Goal: Information Seeking & Learning: Learn about a topic

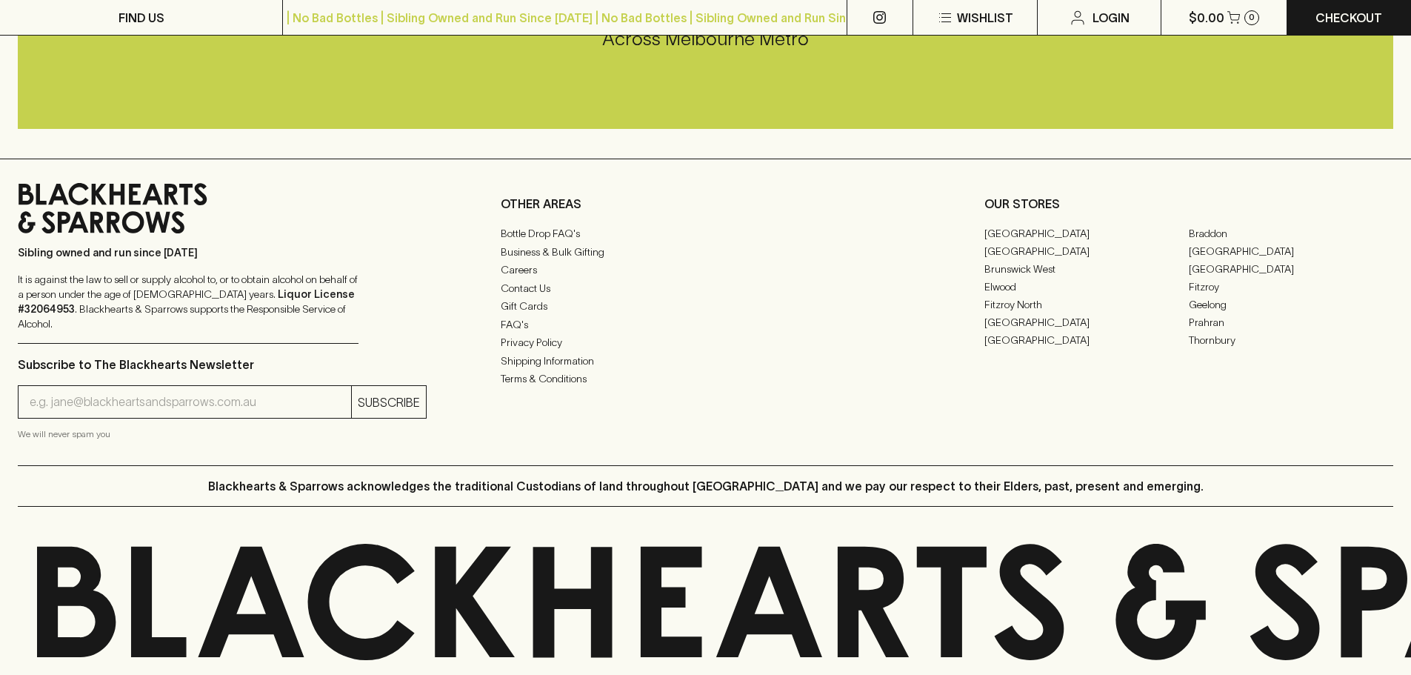
scroll to position [2298, 0]
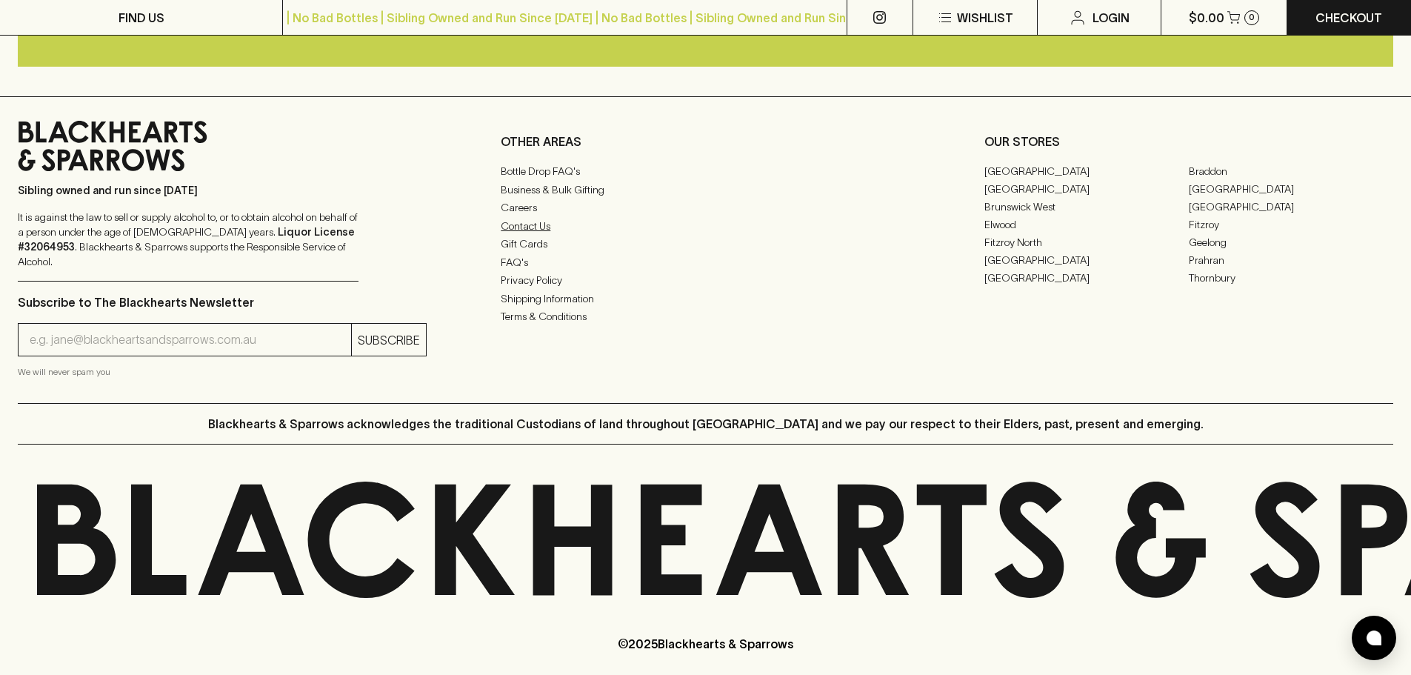
drag, startPoint x: 531, startPoint y: 235, endPoint x: 550, endPoint y: 223, distance: 23.0
click at [515, 271] on link "FAQ's" at bounding box center [705, 262] width 409 height 18
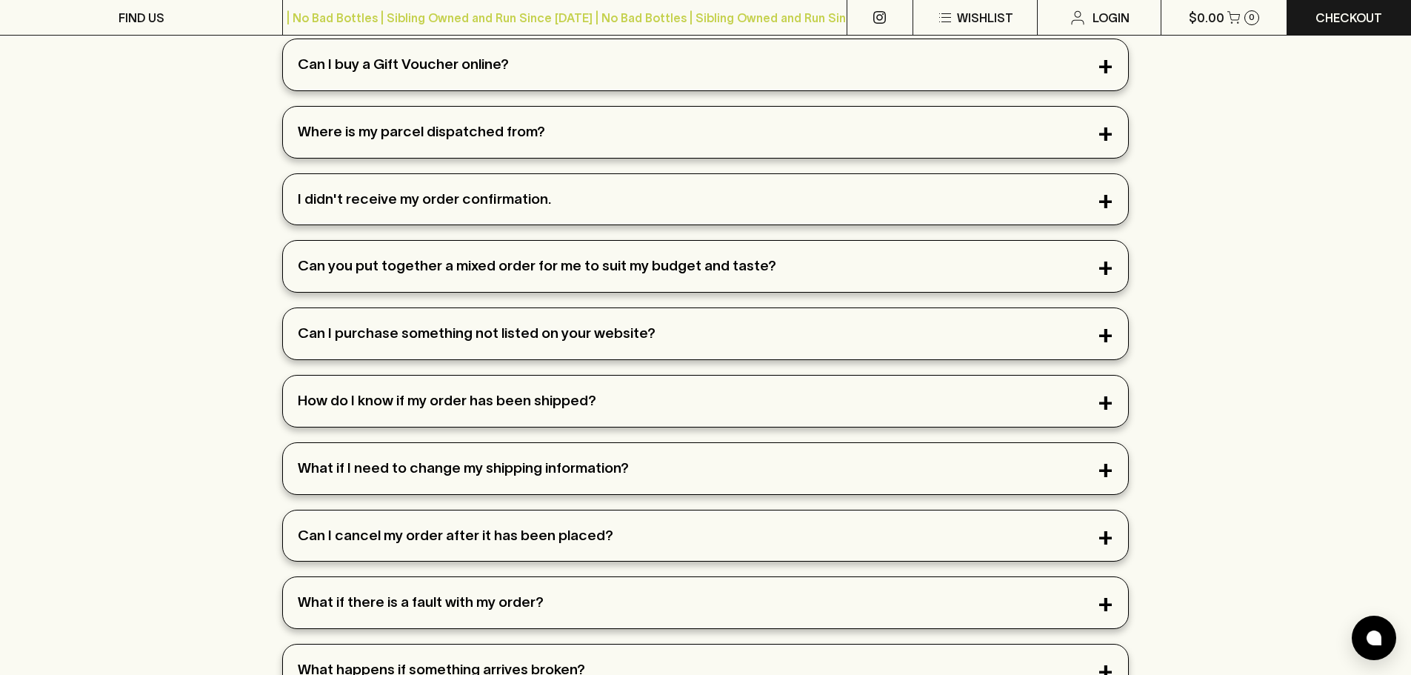
scroll to position [296, 0]
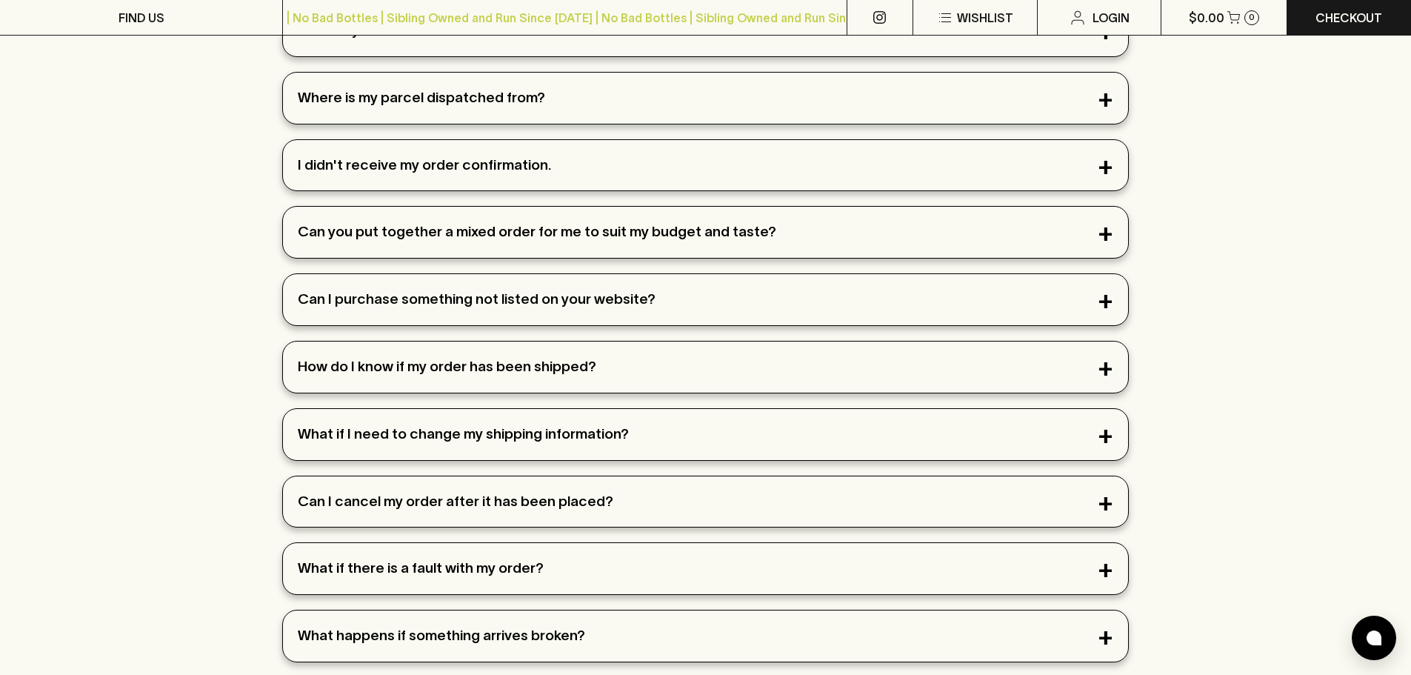
click at [507, 229] on div "Can you put together a mixed order for me to suit my budget and taste?" at bounding box center [705, 232] width 845 height 51
click at [1104, 232] on div "Can you put together a mixed order for me to suit my budget and taste?" at bounding box center [705, 232] width 845 height 51
click at [1187, 254] on div "Can I buy a Gift Voucher online? Yes just here. Where is my parcel dispatched f…" at bounding box center [705, 601] width 1411 height 1195
click at [1100, 230] on div "Can you put together a mixed order for me to suit my budget and taste?" at bounding box center [705, 232] width 845 height 51
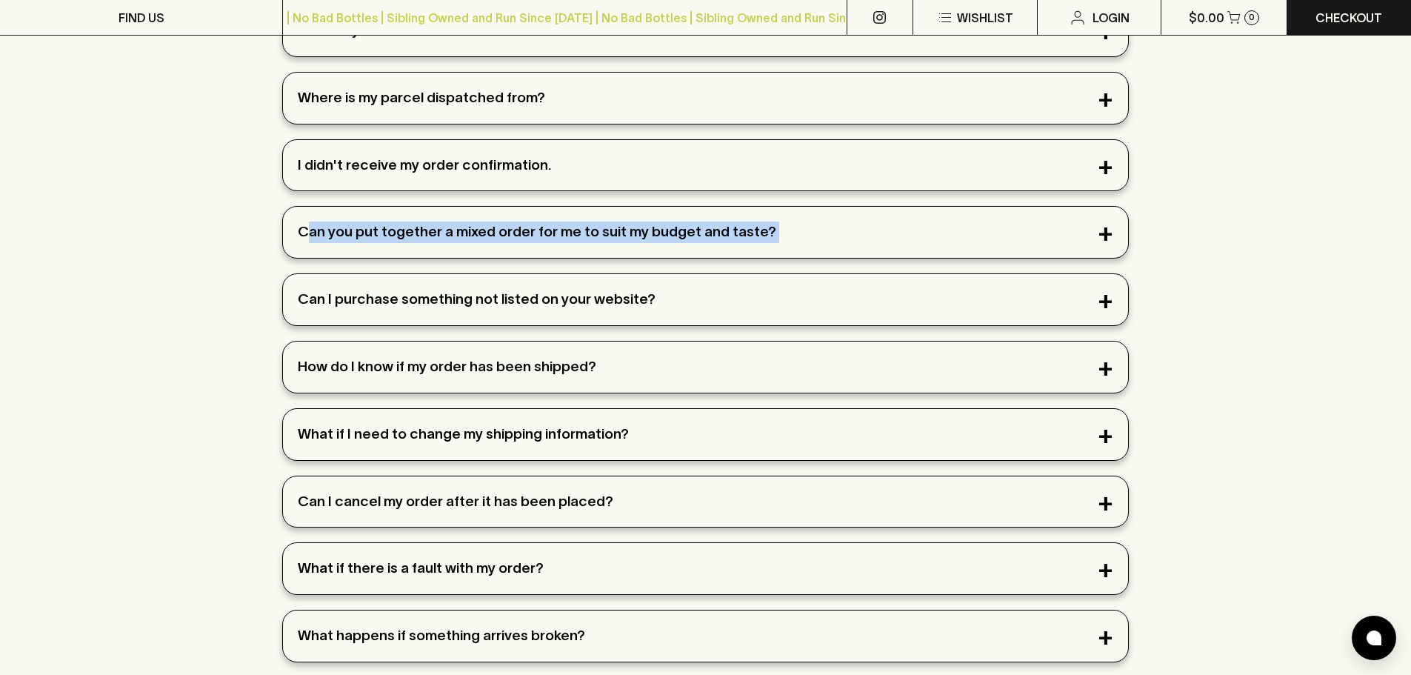
click at [1100, 230] on div "Can you put together a mixed order for me to suit my budget and taste?" at bounding box center [705, 232] width 845 height 51
click at [919, 349] on div "How do I know if my order has been shipped?" at bounding box center [705, 366] width 845 height 51
click at [907, 300] on div "Can I purchase something not listed on your website?" at bounding box center [705, 299] width 845 height 51
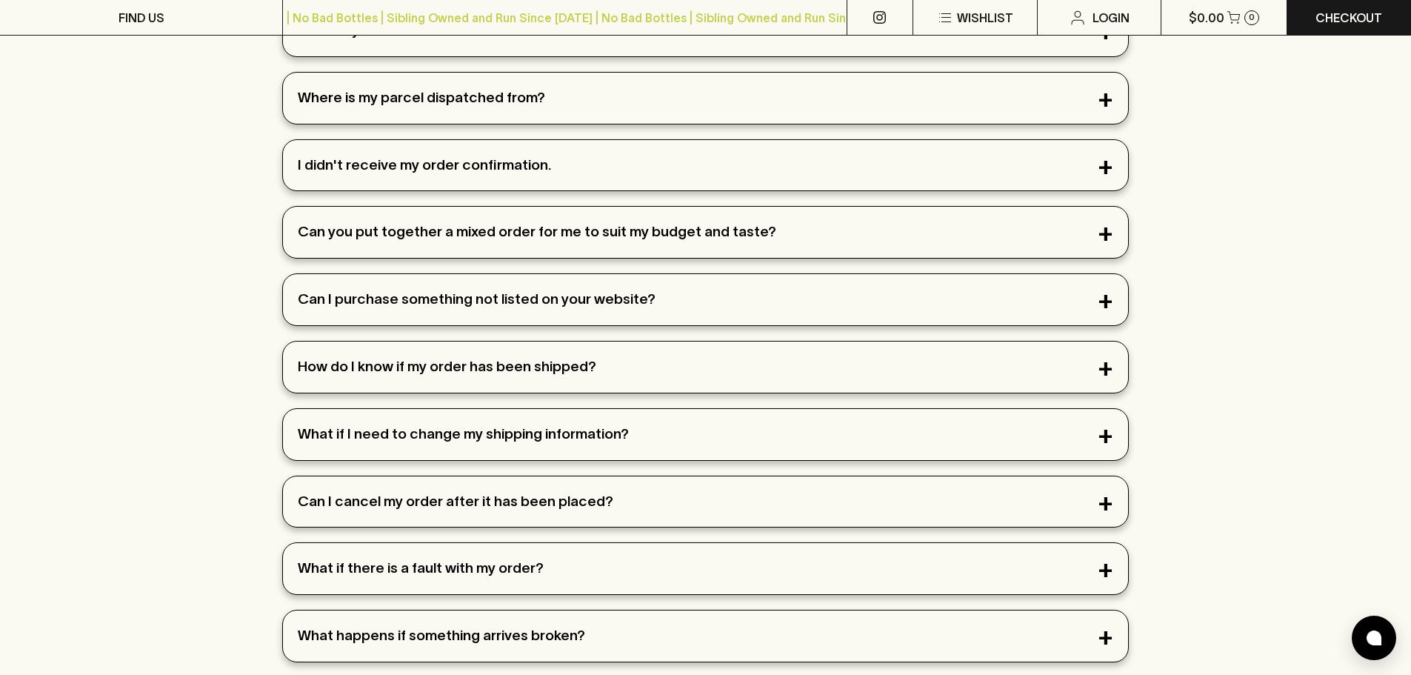
click at [923, 356] on div "How do I know if my order has been shipped?" at bounding box center [705, 366] width 845 height 51
click at [923, 355] on div "How do I know if my order has been shipped?" at bounding box center [705, 366] width 845 height 51
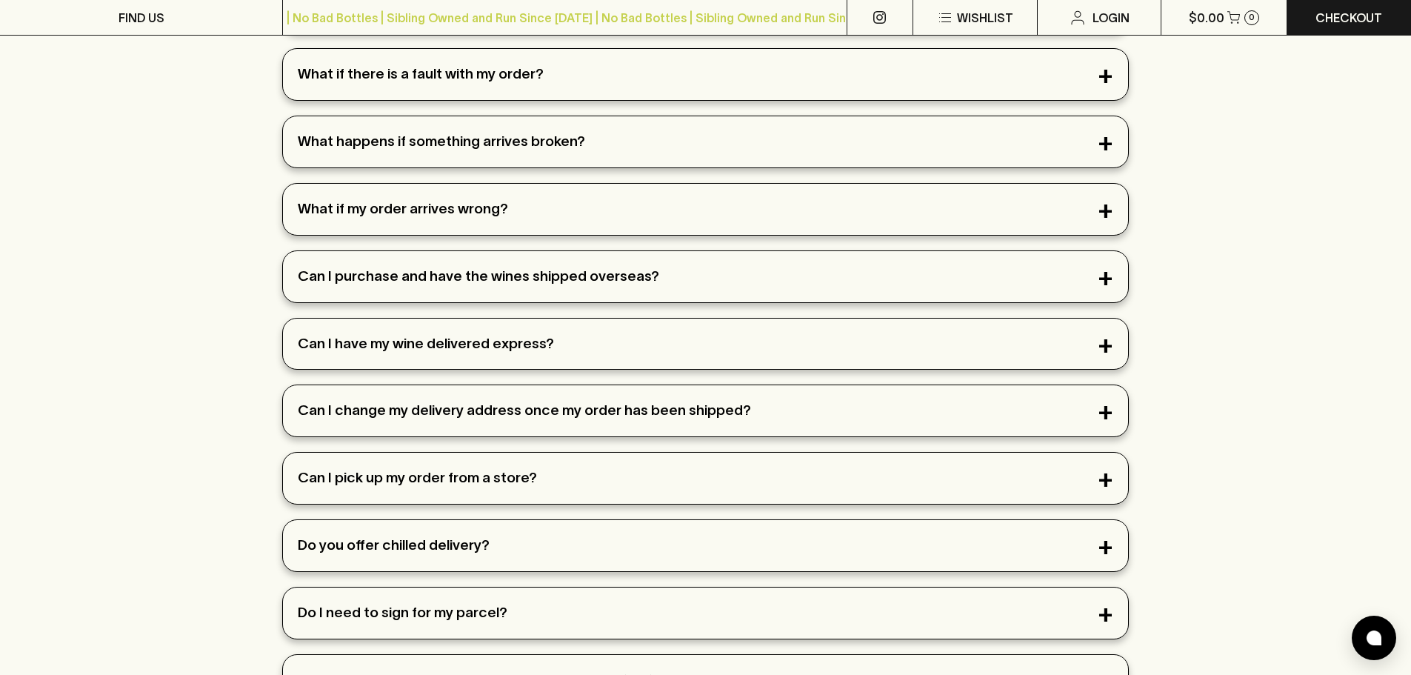
scroll to position [1037, 0]
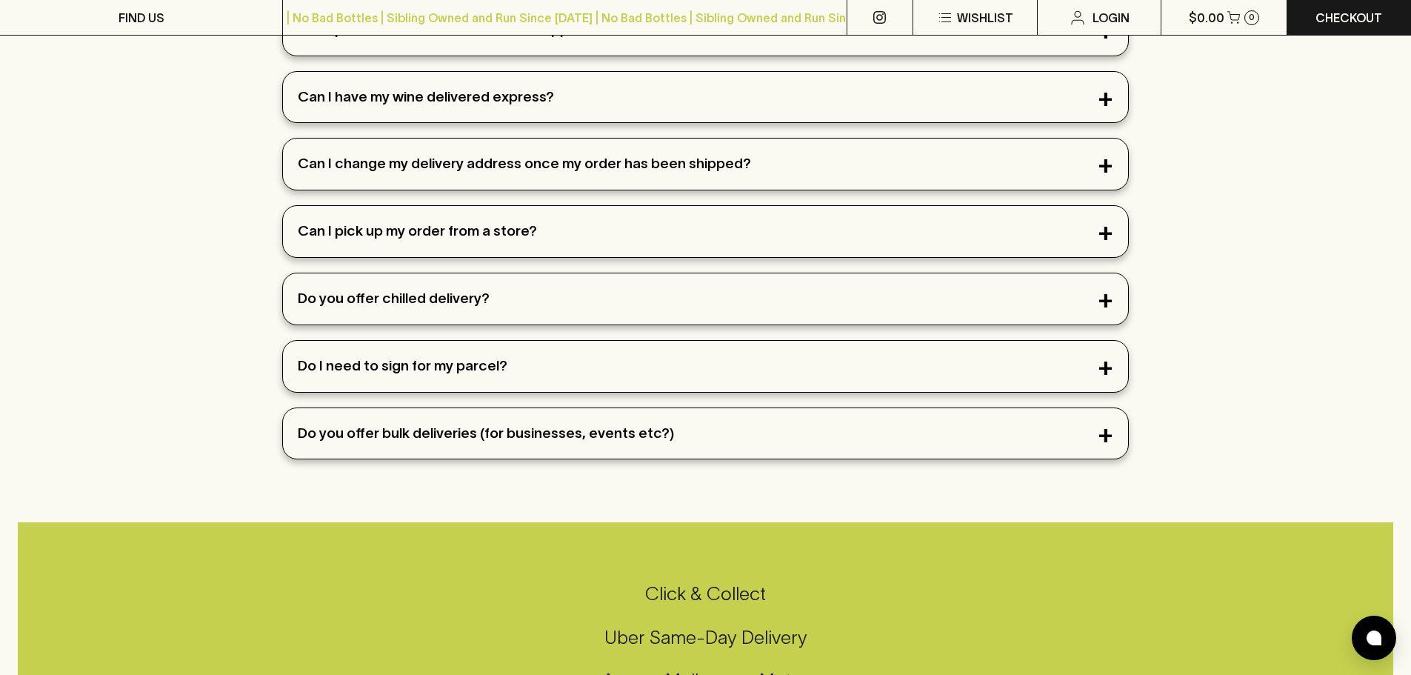
drag, startPoint x: 909, startPoint y: 262, endPoint x: 909, endPoint y: 302, distance: 40.0
click at [909, 302] on div "Do you offer chilled delivery?" at bounding box center [705, 298] width 845 height 51
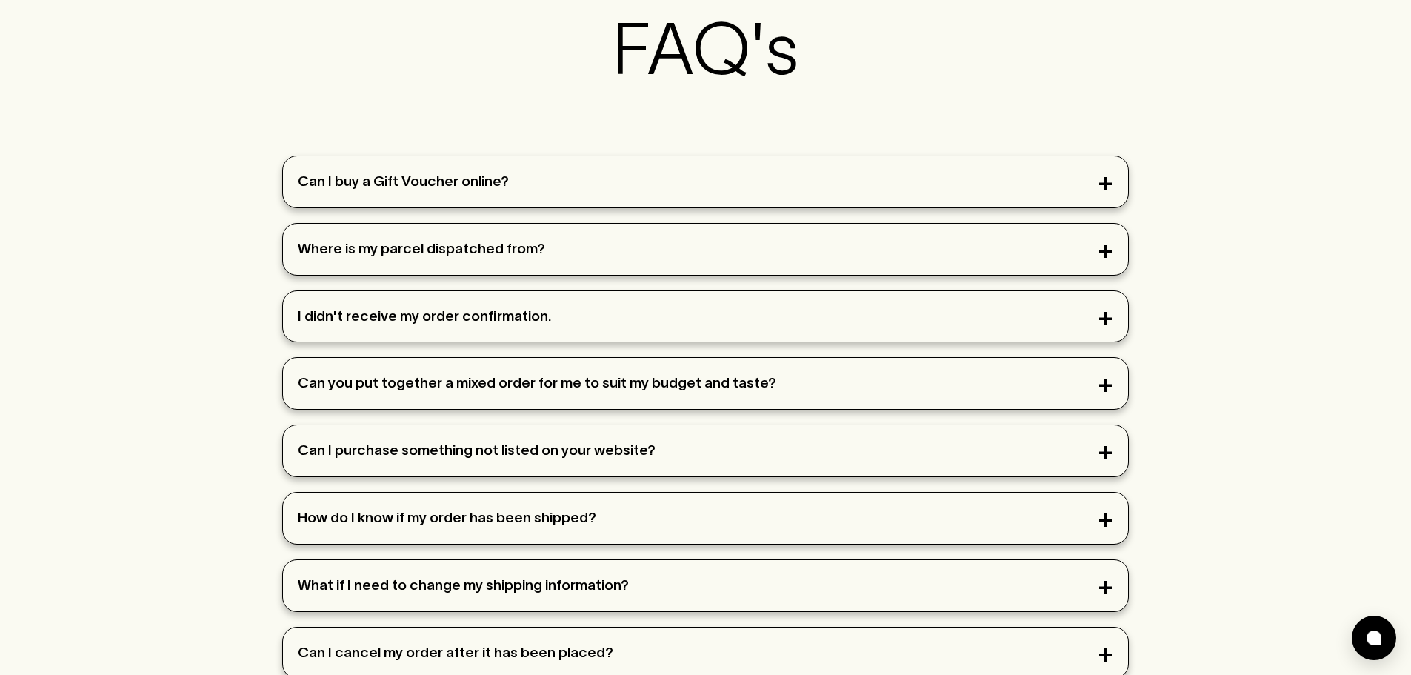
scroll to position [0, 0]
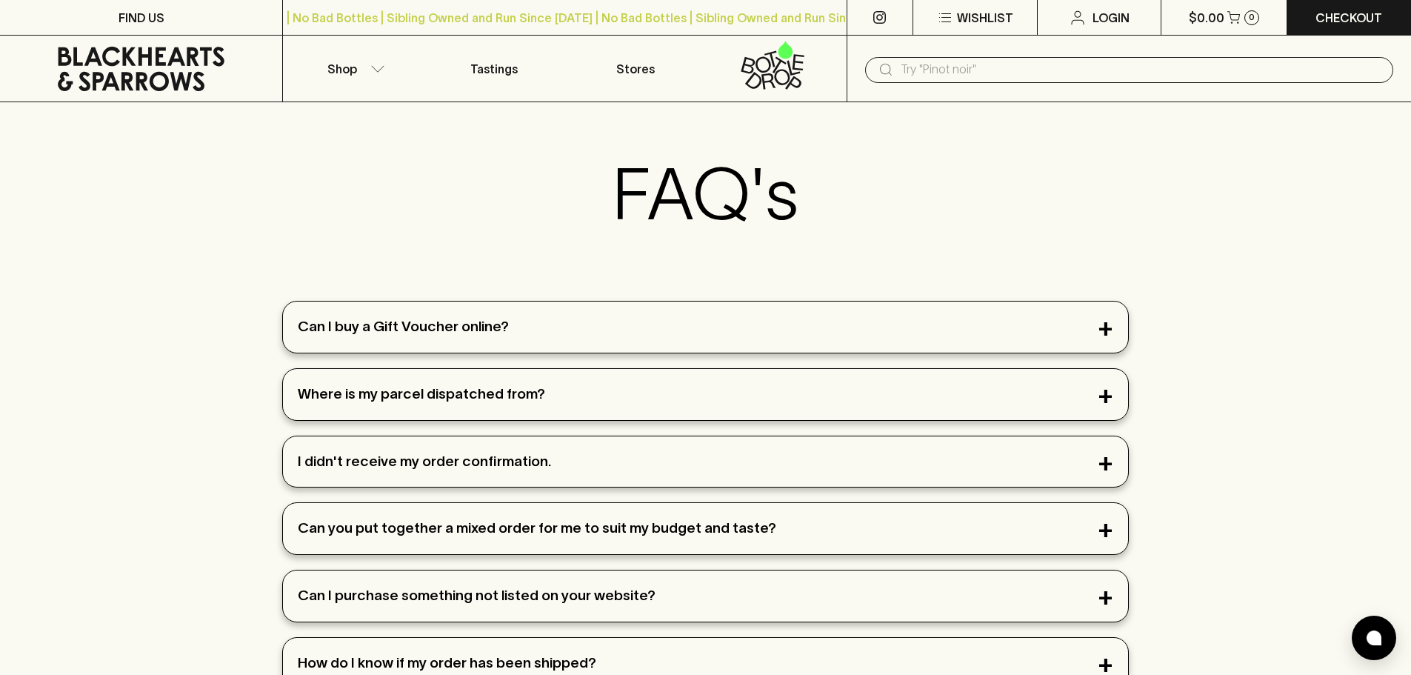
drag, startPoint x: 743, startPoint y: 296, endPoint x: 759, endPoint y: 295, distance: 15.6
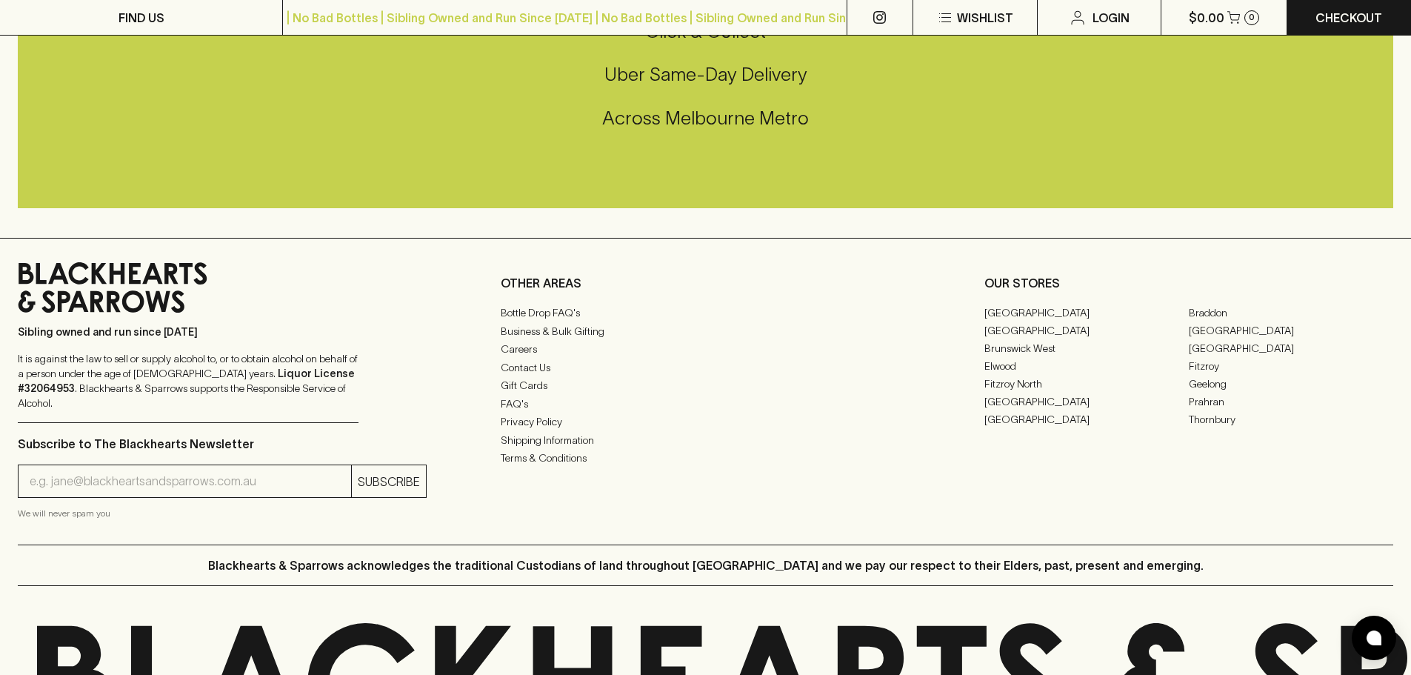
scroll to position [2298, 0]
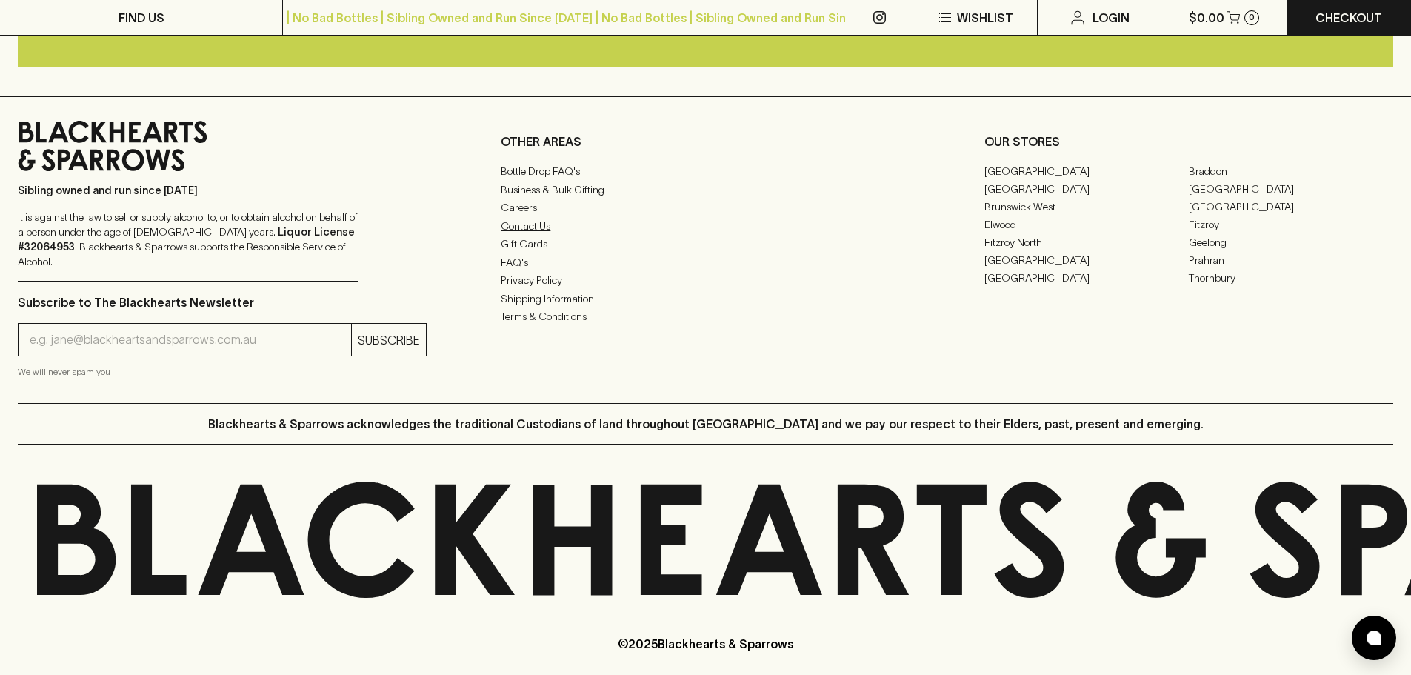
click at [535, 235] on link "Contact Us" at bounding box center [705, 226] width 409 height 18
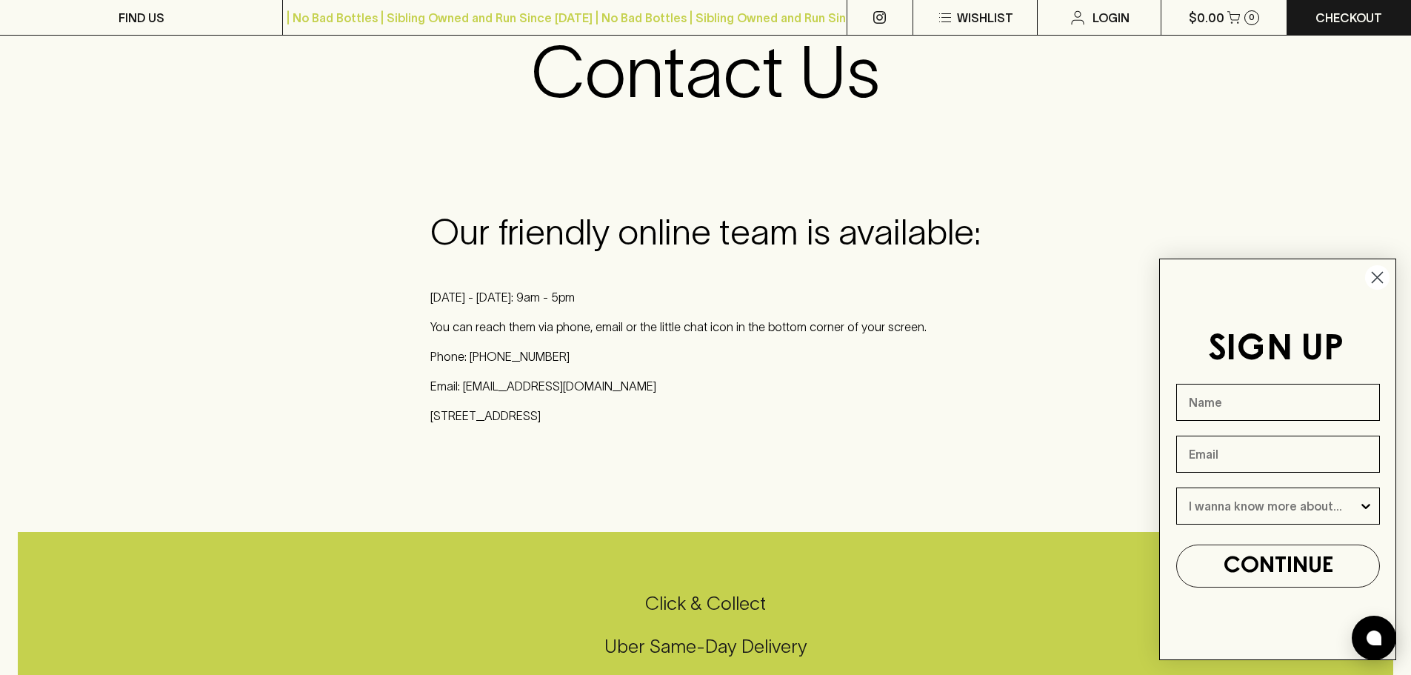
scroll to position [148, 0]
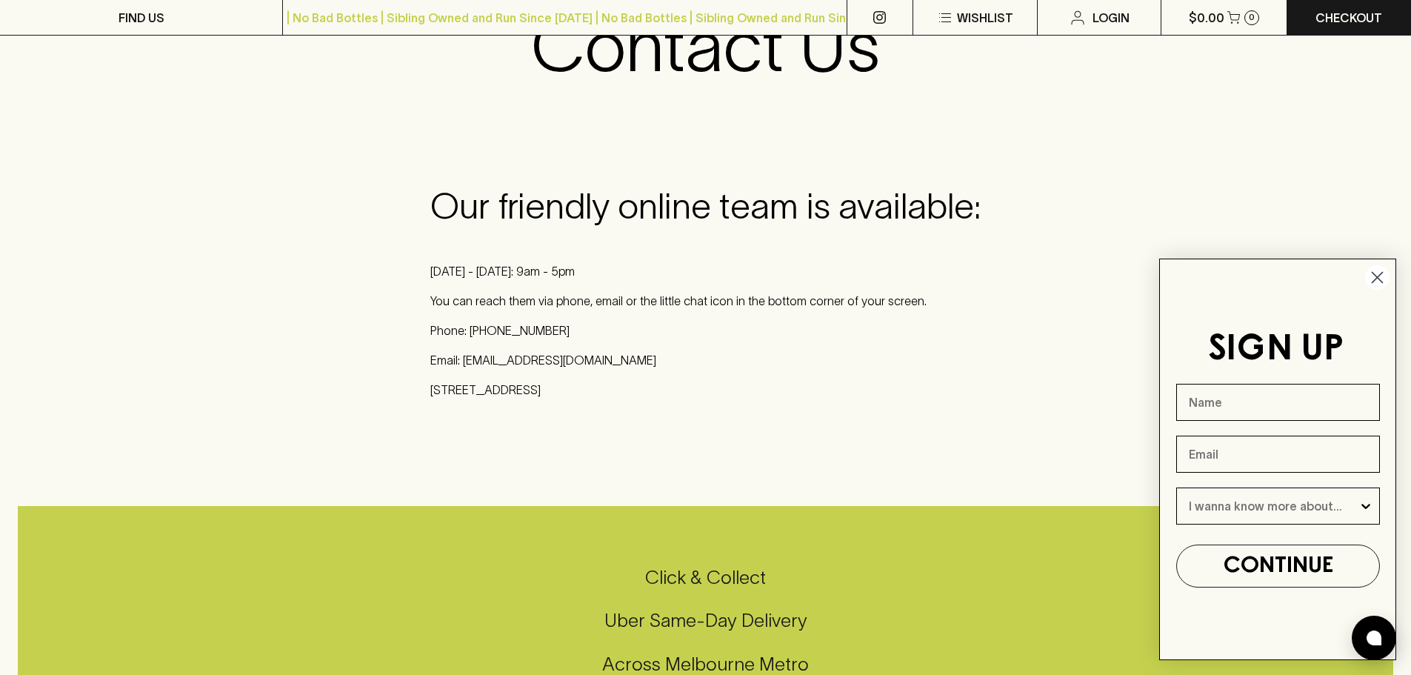
click at [543, 358] on p "Email: [EMAIL_ADDRESS][DOMAIN_NAME]" at bounding box center [705, 360] width 550 height 18
click at [620, 355] on p "Email: [EMAIL_ADDRESS][DOMAIN_NAME]" at bounding box center [705, 360] width 550 height 18
drag, startPoint x: 592, startPoint y: 362, endPoint x: 464, endPoint y: 367, distance: 127.4
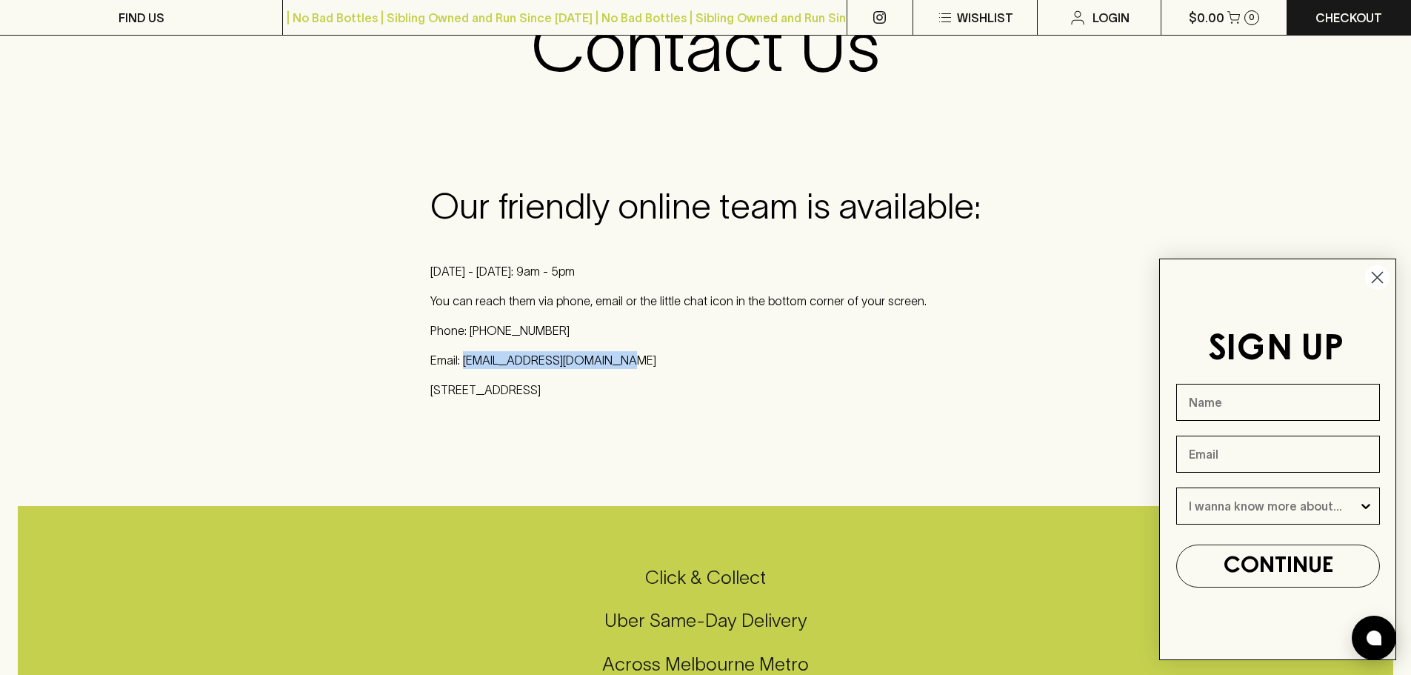
click at [464, 367] on p "Email: [EMAIL_ADDRESS][DOMAIN_NAME]" at bounding box center [705, 360] width 550 height 18
copy p "[EMAIL_ADDRESS][DOMAIN_NAME]"
drag, startPoint x: 48, startPoint y: 384, endPoint x: 66, endPoint y: 410, distance: 31.4
click at [48, 384] on div "Our friendly online team is available: [DATE] - [DATE]: 9am - 5pm You can reach…" at bounding box center [705, 298] width 1411 height 320
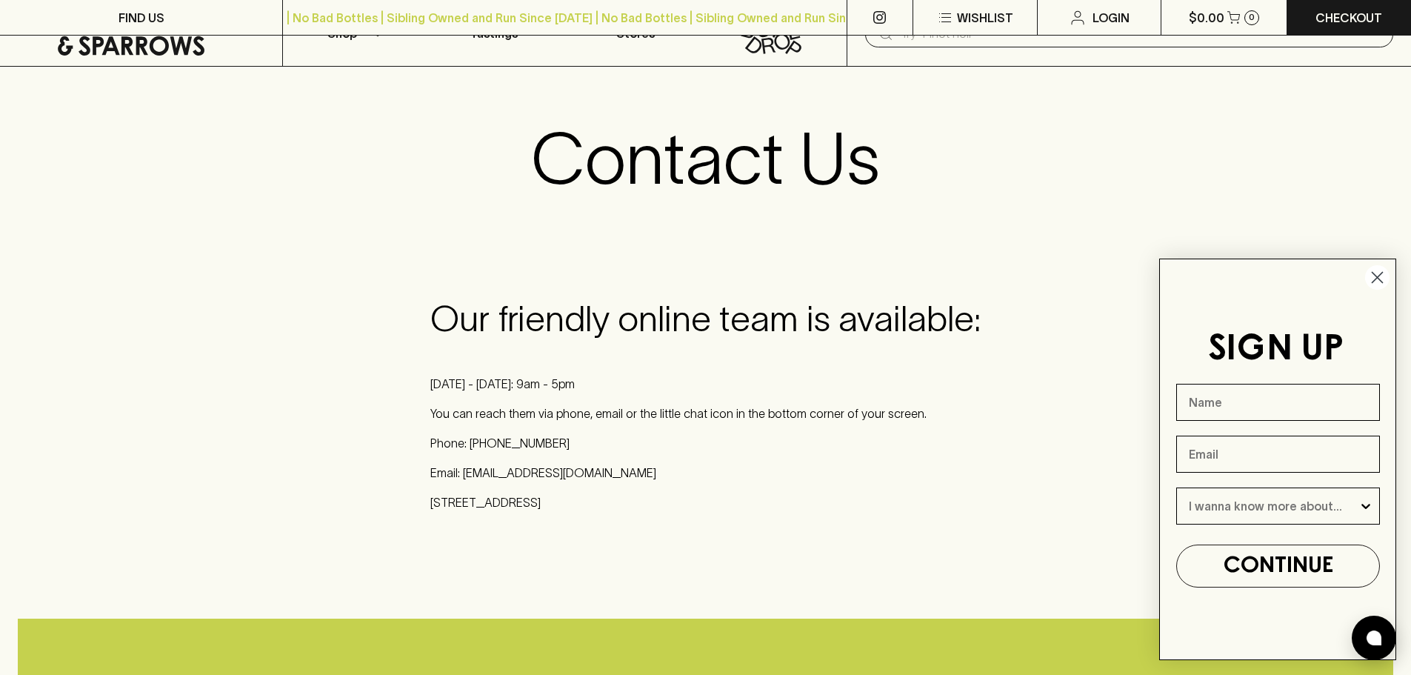
scroll to position [0, 0]
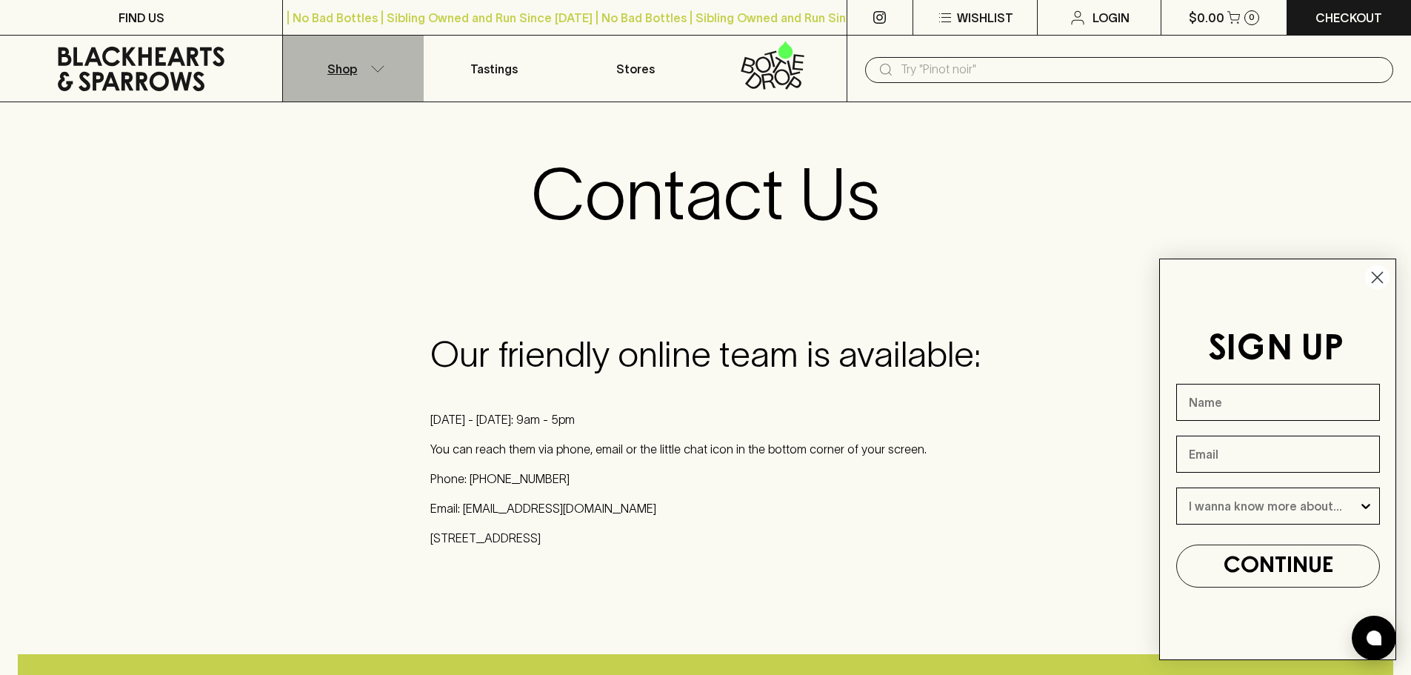
click at [358, 55] on button "Shop" at bounding box center [353, 69] width 141 height 66
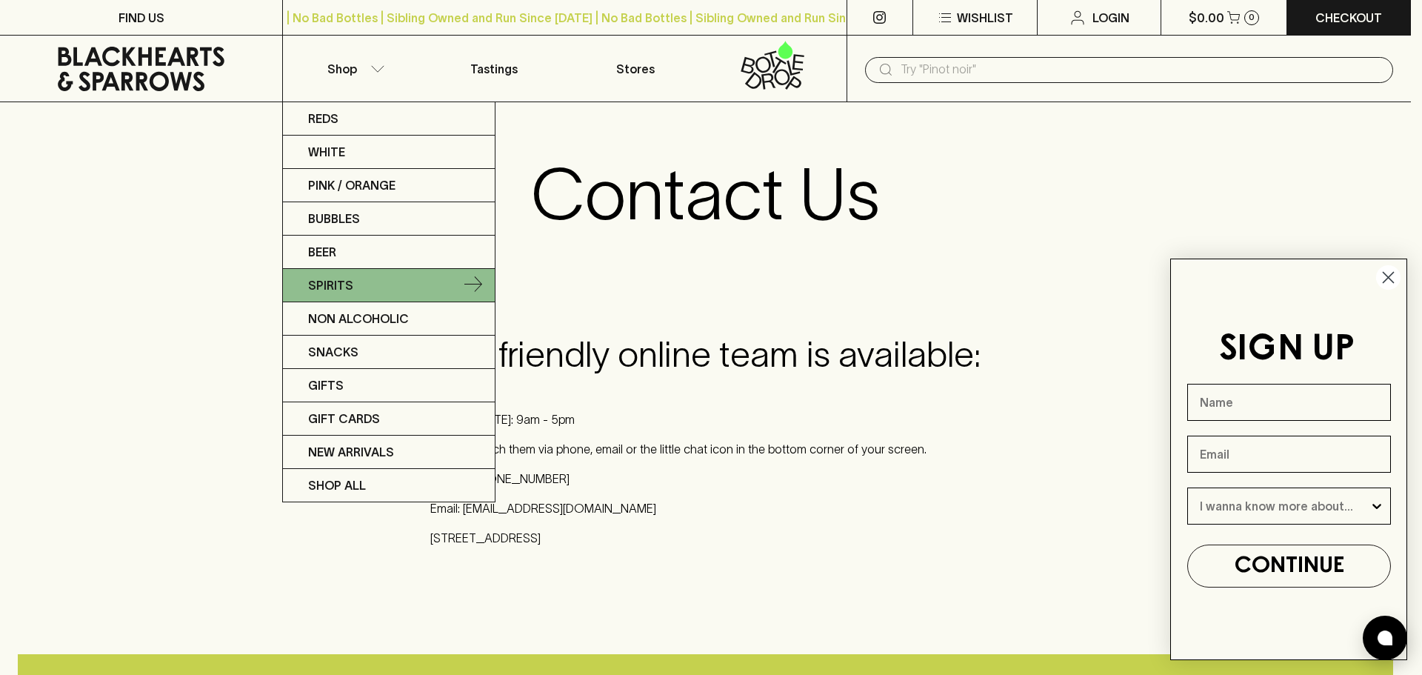
click at [321, 282] on p "Spirits" at bounding box center [330, 285] width 45 height 18
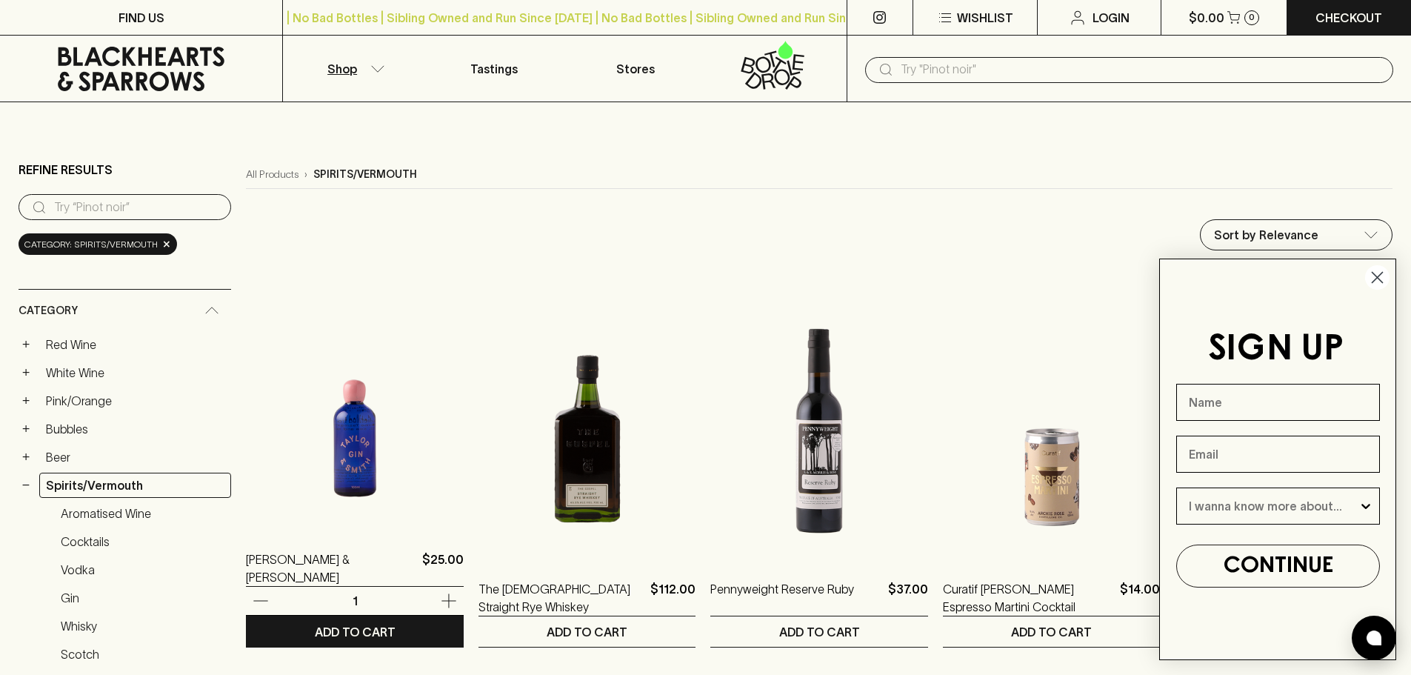
click at [323, 494] on img at bounding box center [355, 398] width 218 height 259
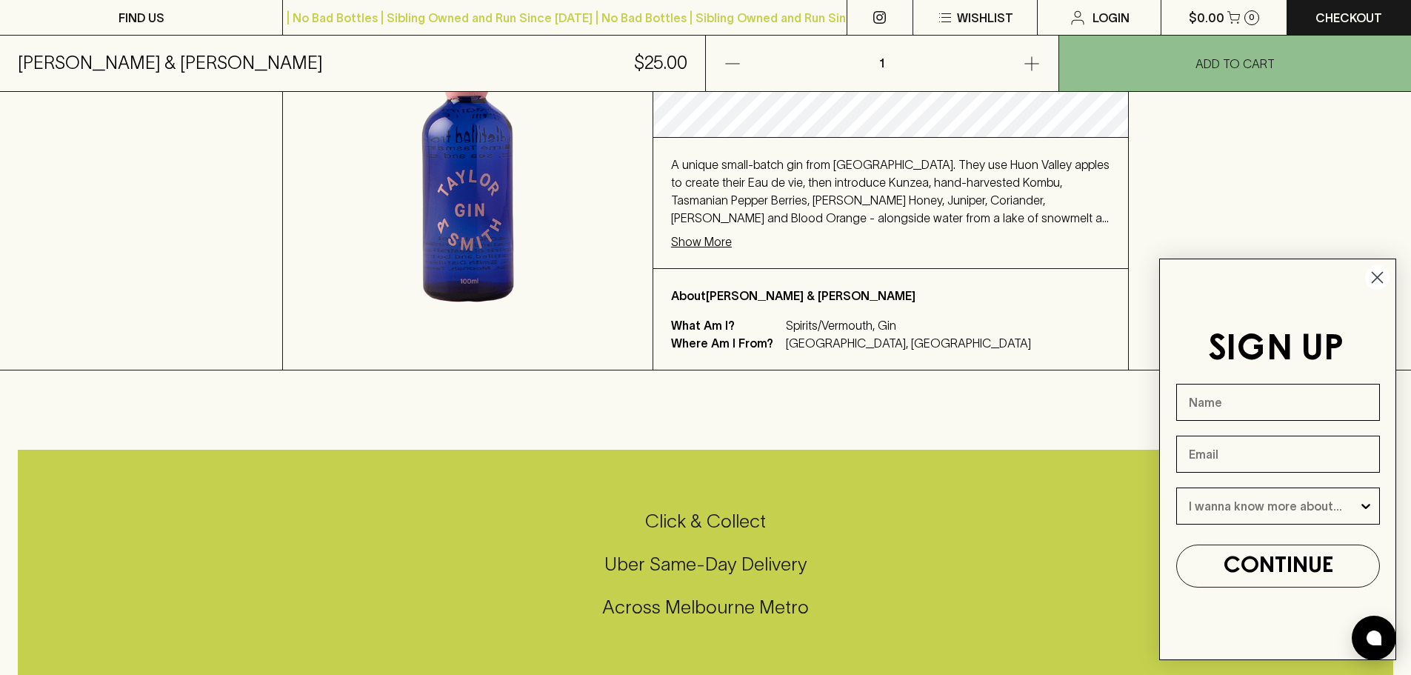
scroll to position [148, 0]
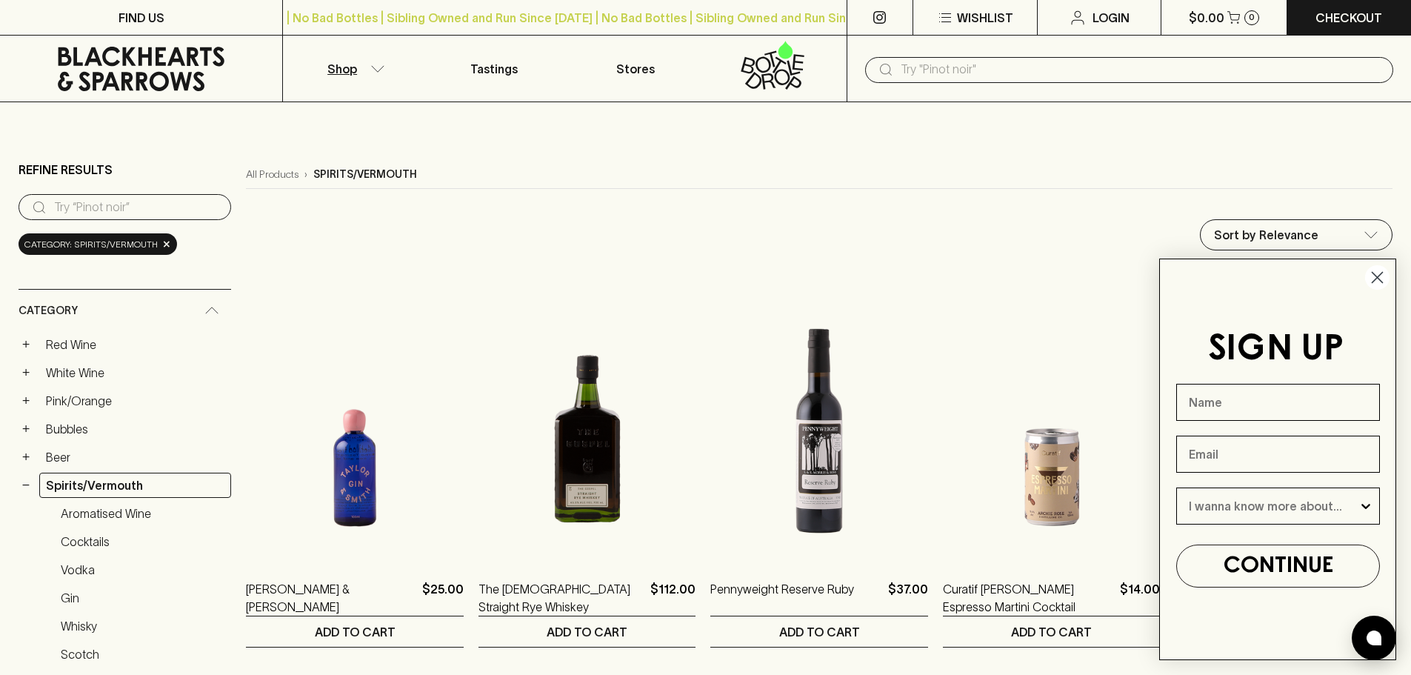
click at [1382, 276] on circle "Close dialog" at bounding box center [1377, 277] width 24 height 24
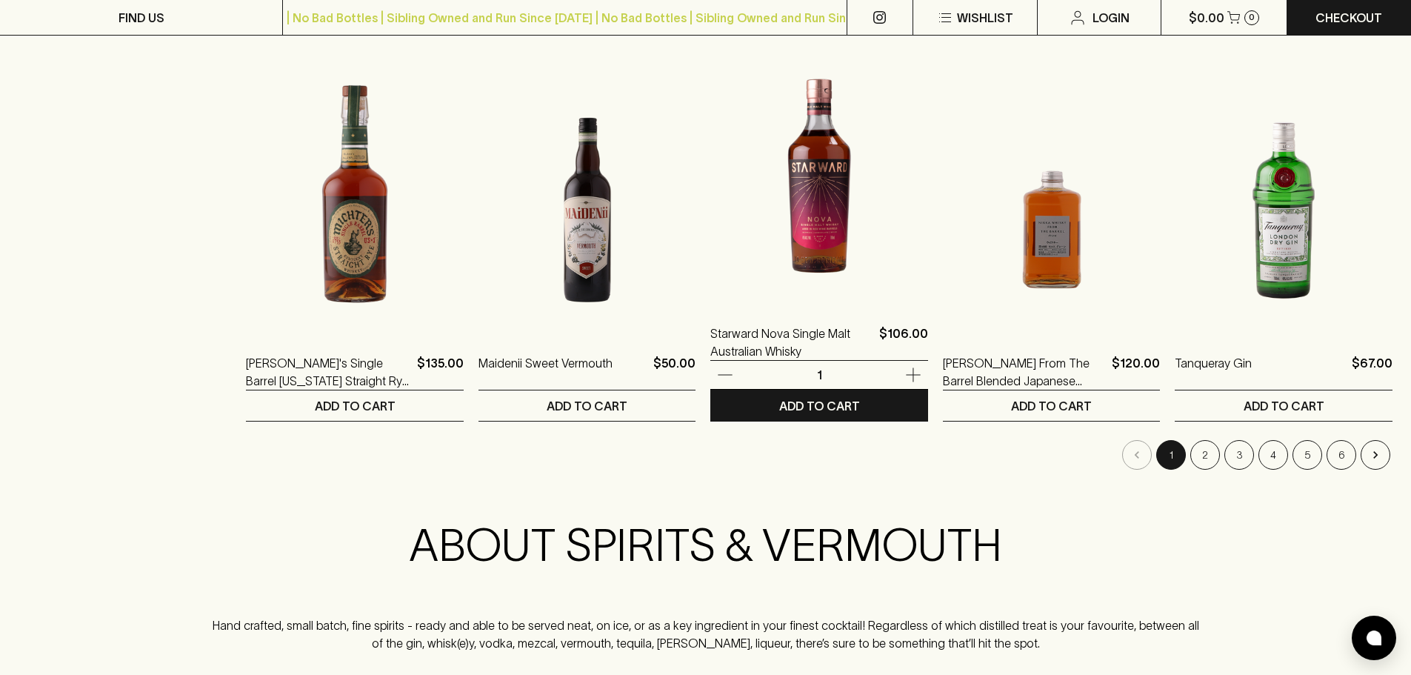
scroll to position [1407, 0]
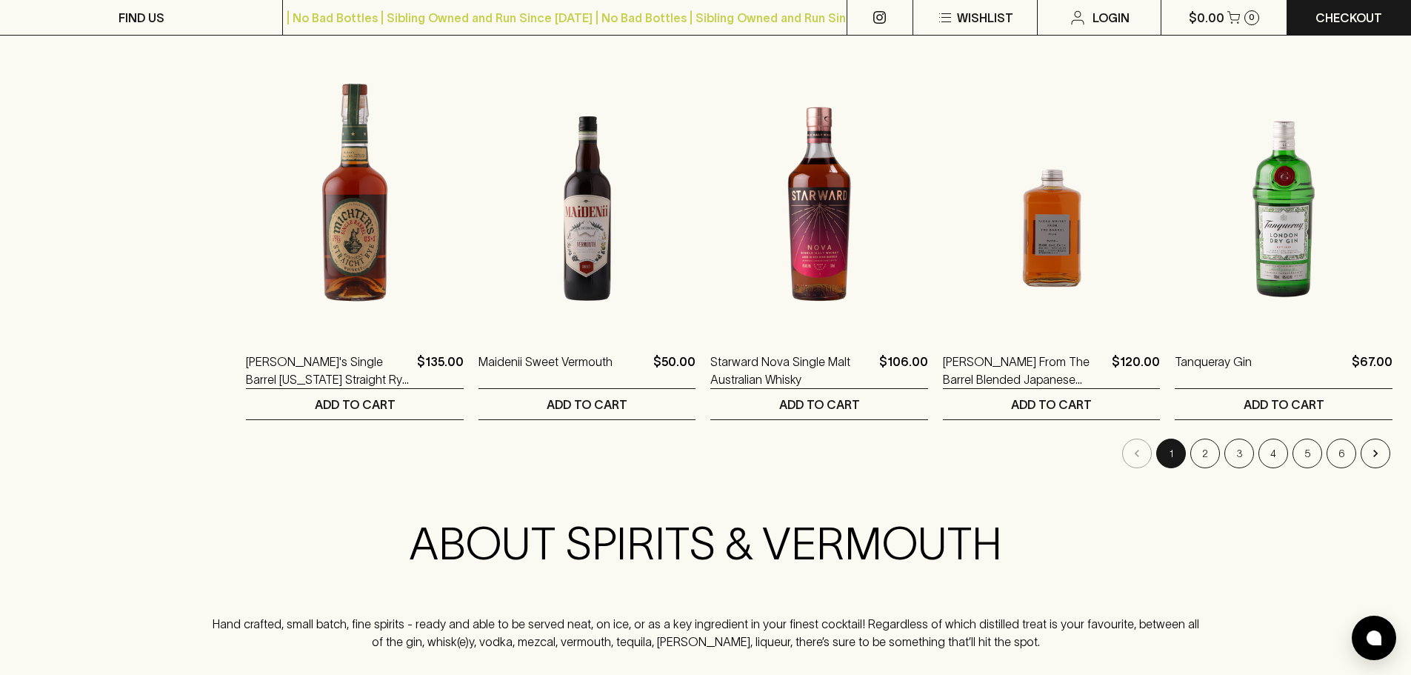
click at [1193, 458] on button "2" at bounding box center [1205, 453] width 30 height 30
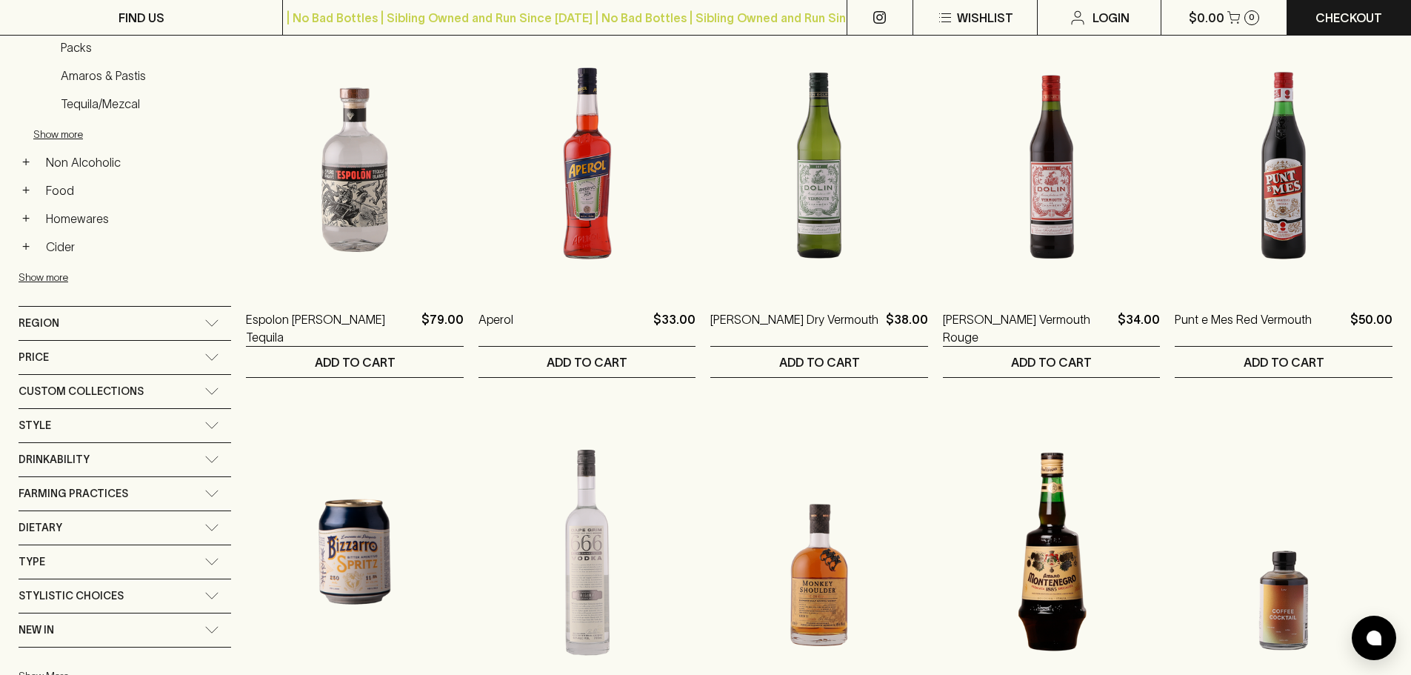
scroll to position [740, 0]
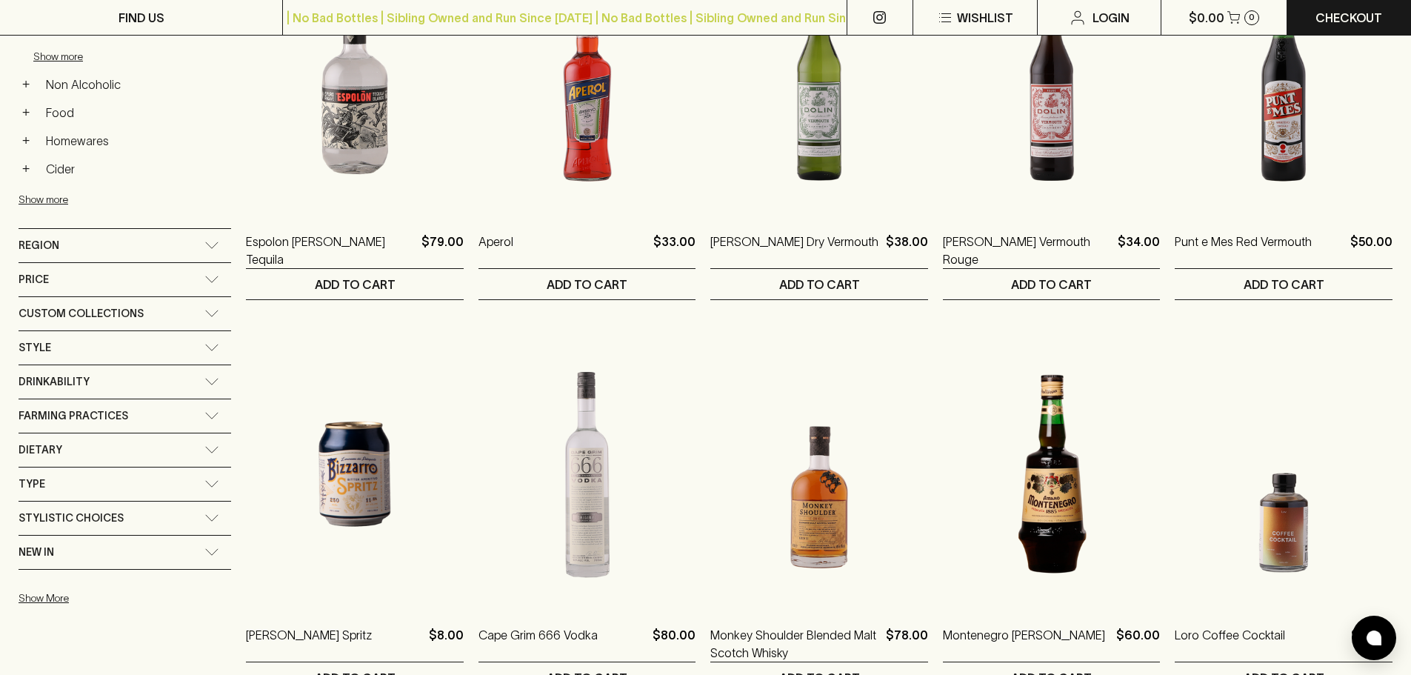
click at [160, 238] on div "Region" at bounding box center [112, 245] width 186 height 19
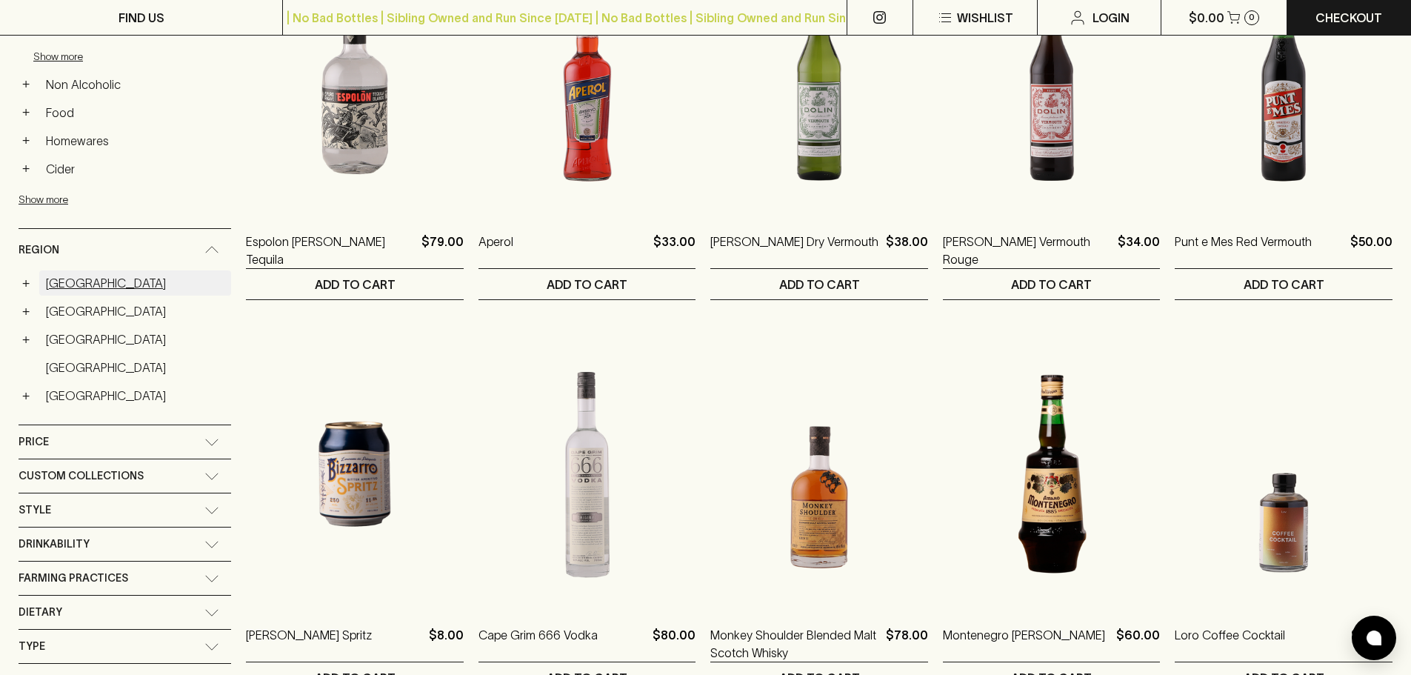
click at [94, 281] on link "[GEOGRAPHIC_DATA]" at bounding box center [135, 282] width 192 height 25
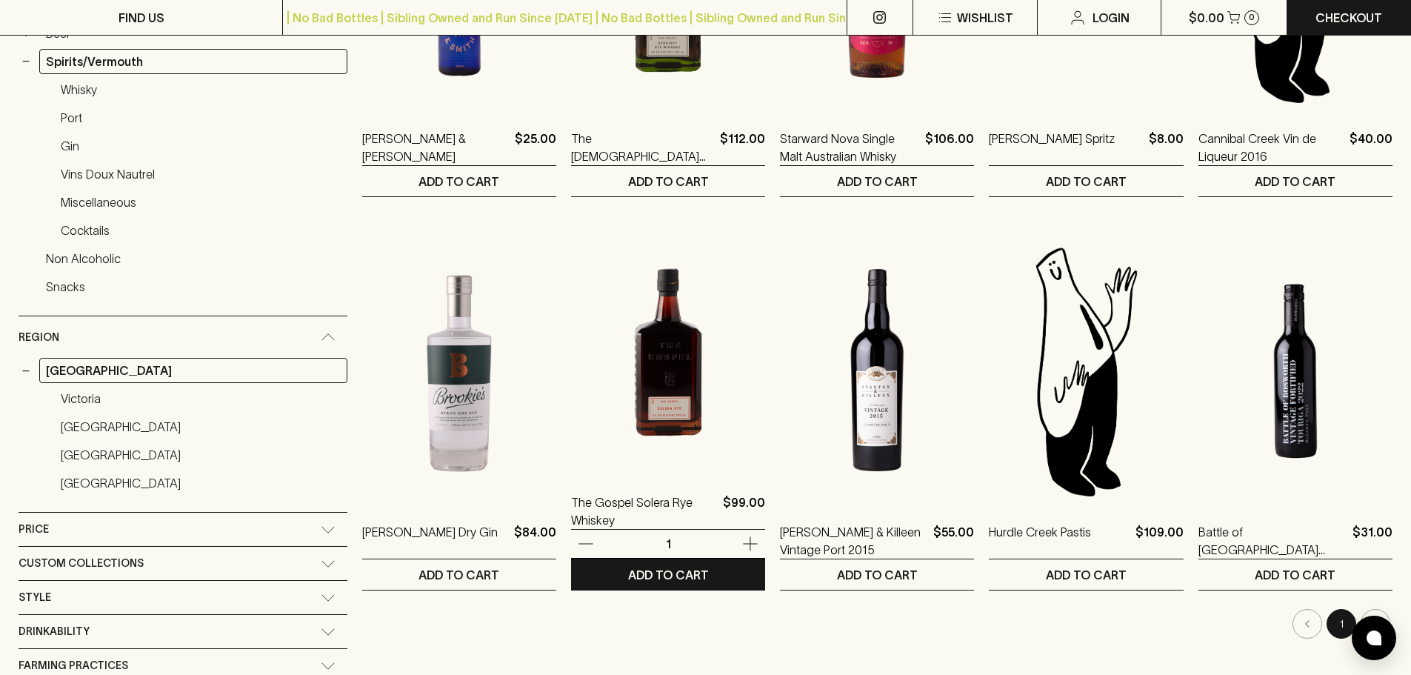
scroll to position [592, 0]
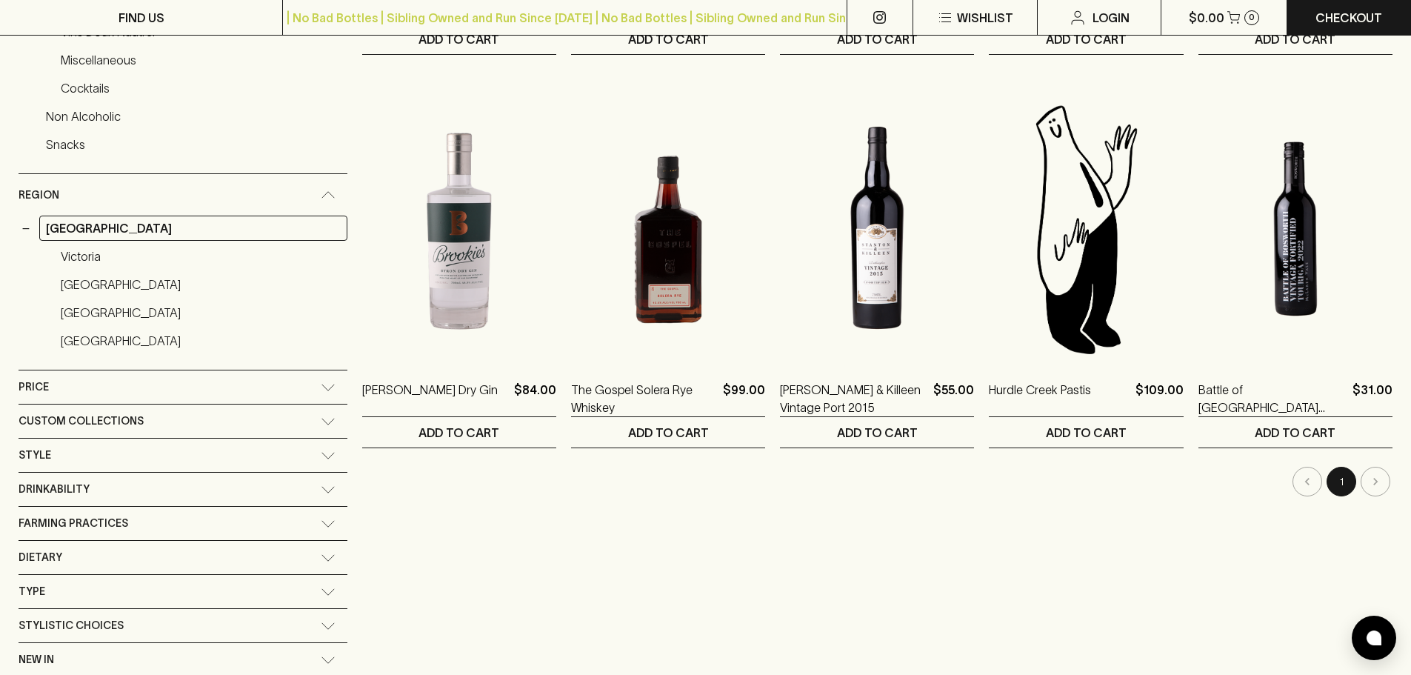
click at [1060, 592] on div "All Products › spirits/vermouth › [GEOGRAPHIC_DATA] Sort by Relevance default ​…" at bounding box center [877, 144] width 1030 height 1152
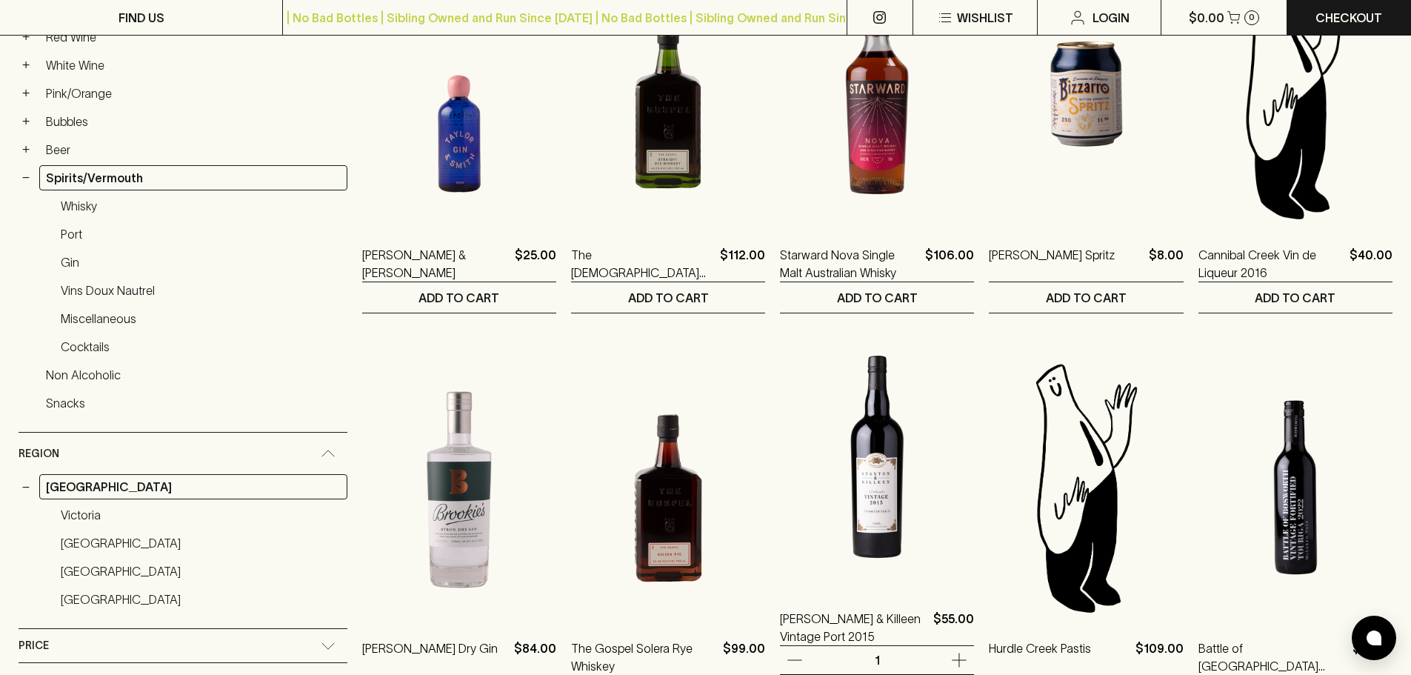
scroll to position [148, 0]
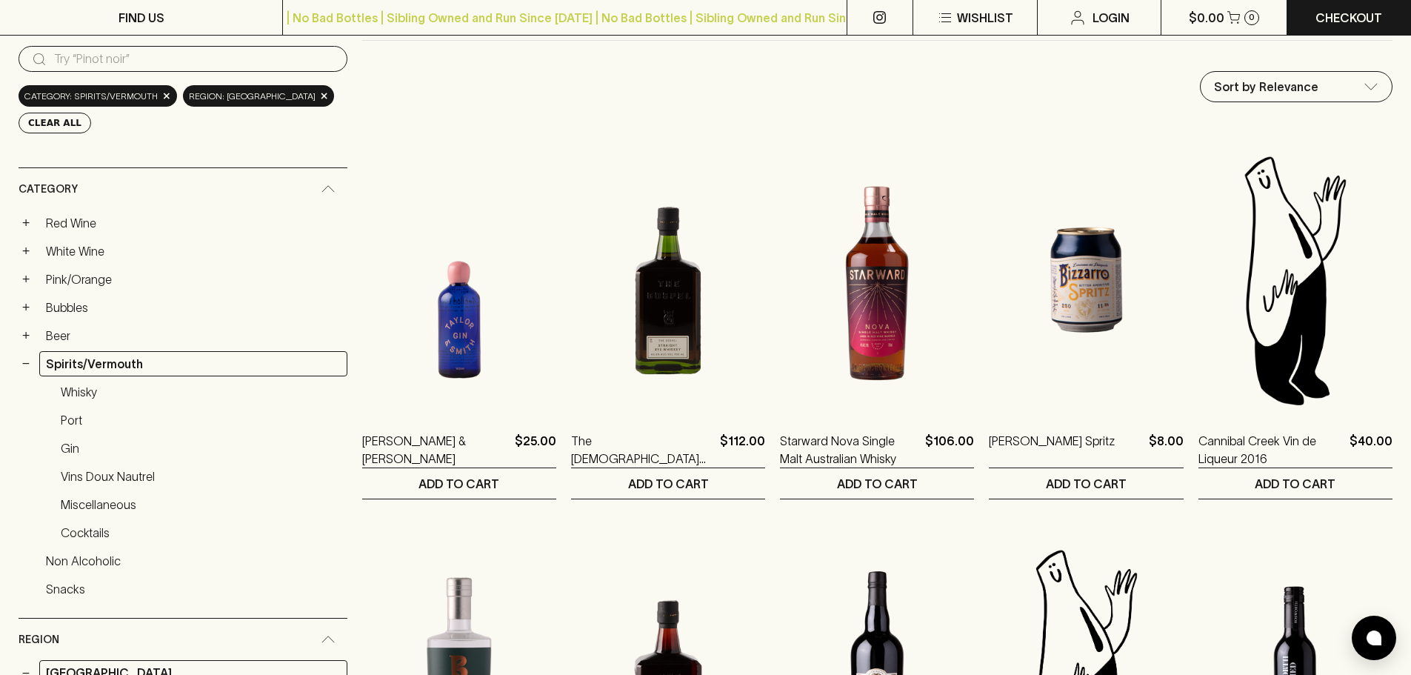
click at [1010, 96] on div "Sort by Relevance default ​" at bounding box center [877, 86] width 1030 height 31
click at [93, 552] on link "Non Alcoholic" at bounding box center [193, 560] width 308 height 25
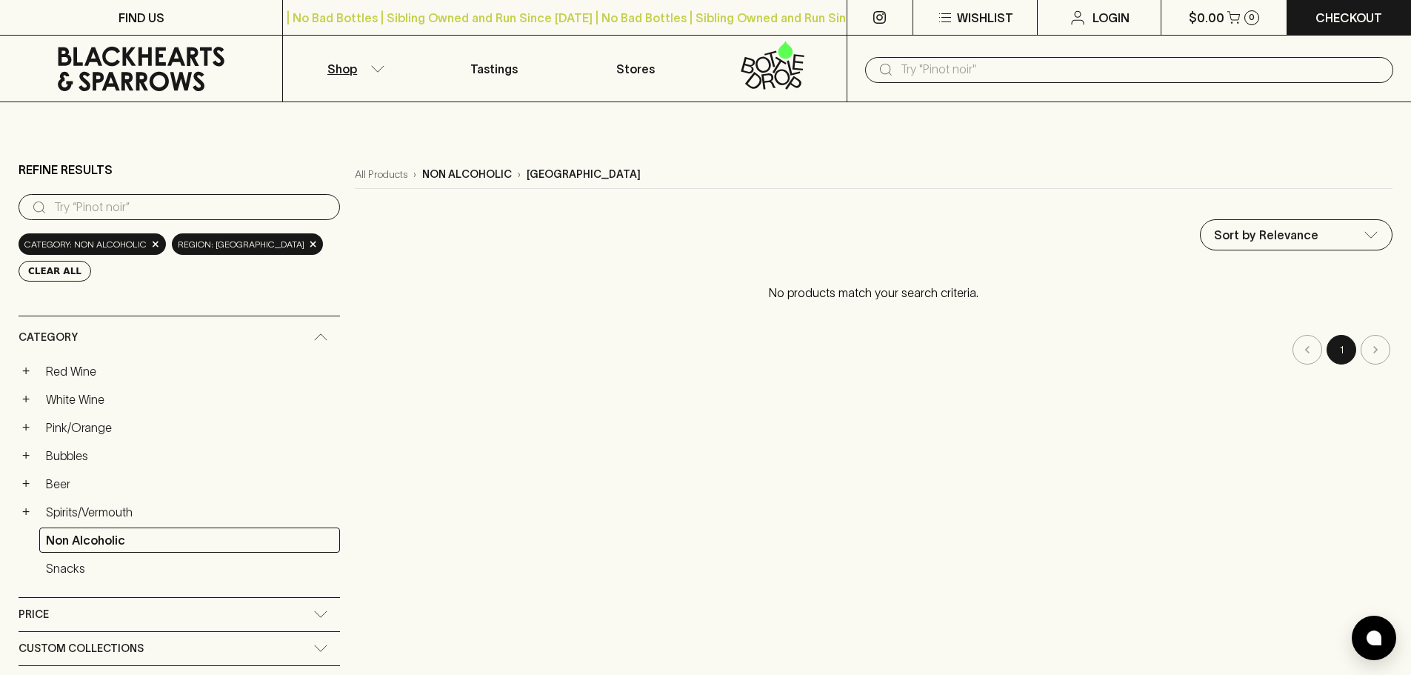
click at [374, 66] on icon "button" at bounding box center [377, 68] width 15 height 7
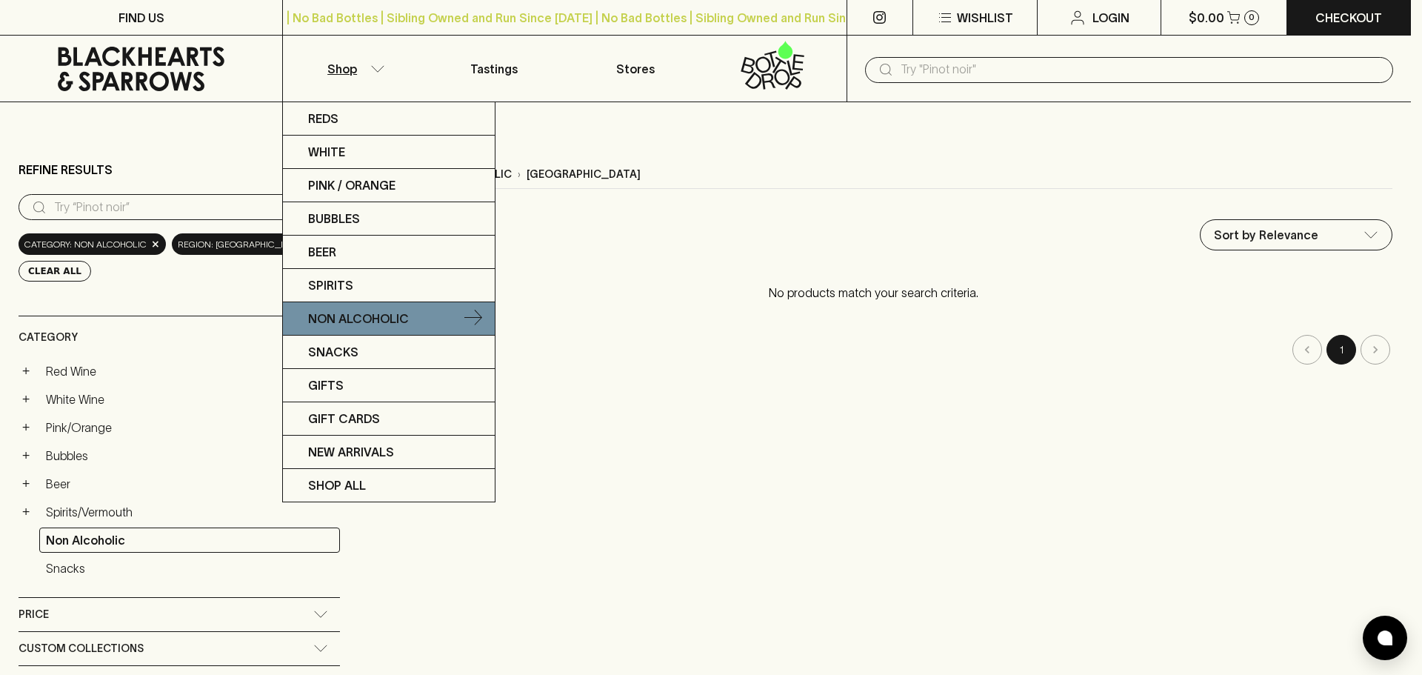
click at [357, 314] on p "Non Alcoholic" at bounding box center [358, 319] width 101 height 18
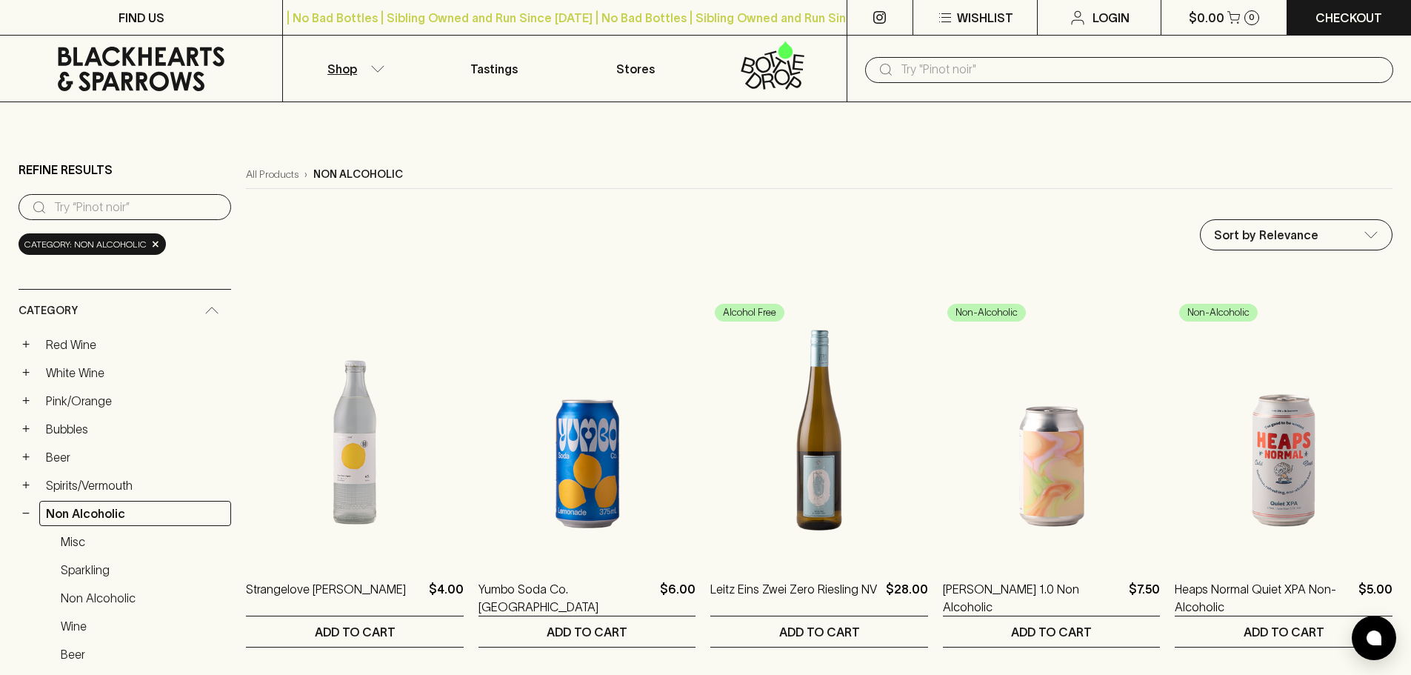
click at [804, 161] on div "All Products › non alcoholic" at bounding box center [819, 175] width 1146 height 28
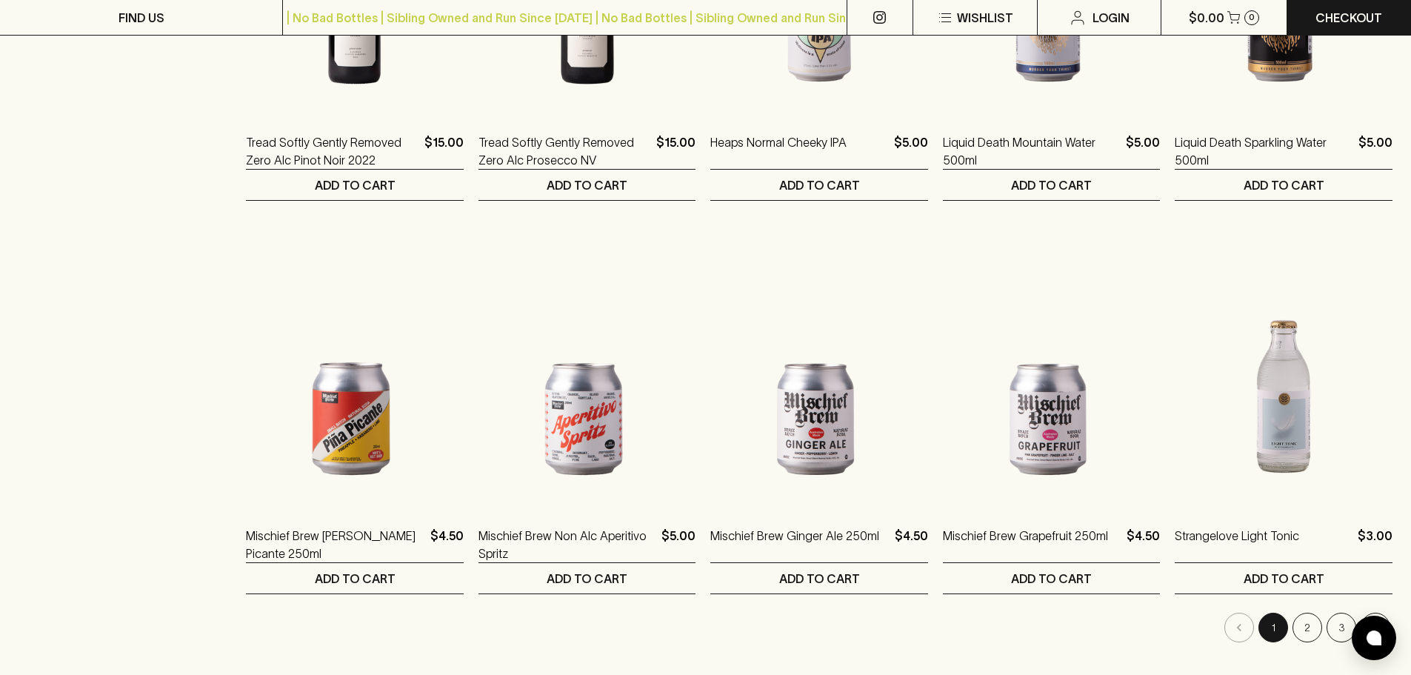
scroll to position [1259, 0]
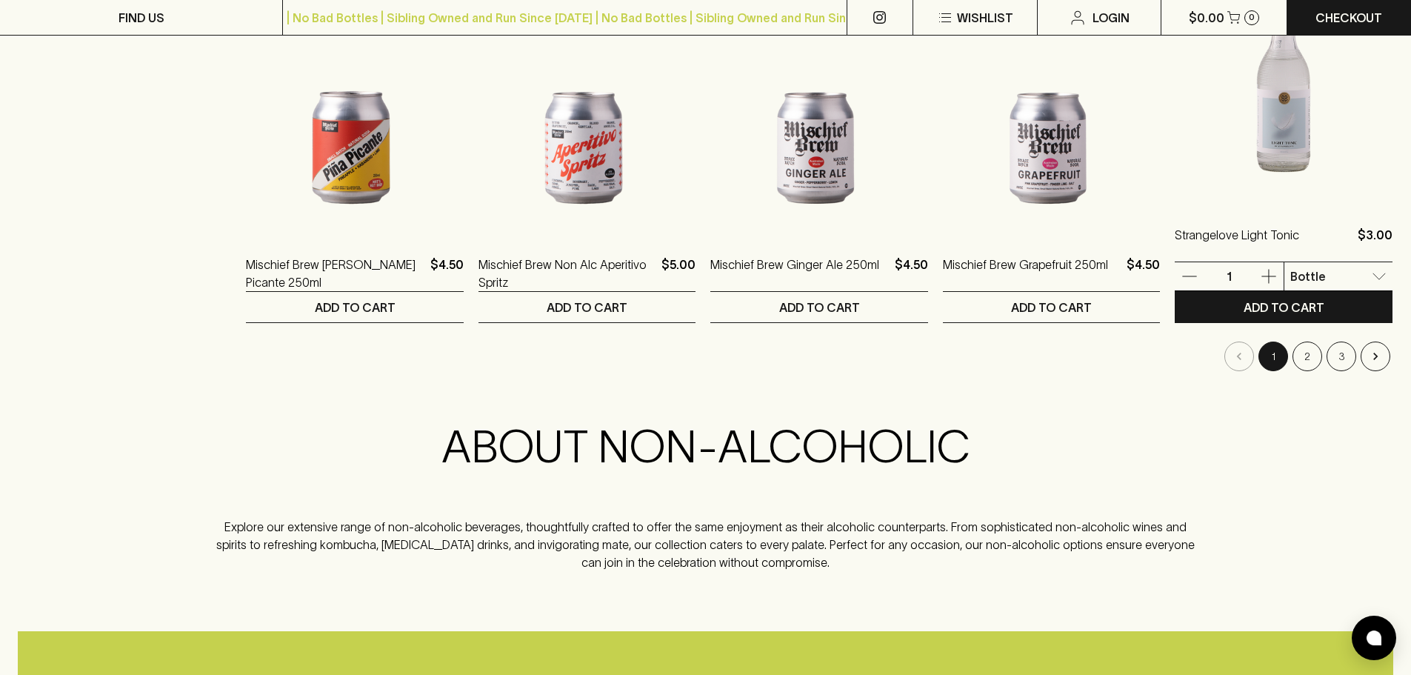
scroll to position [1481, 0]
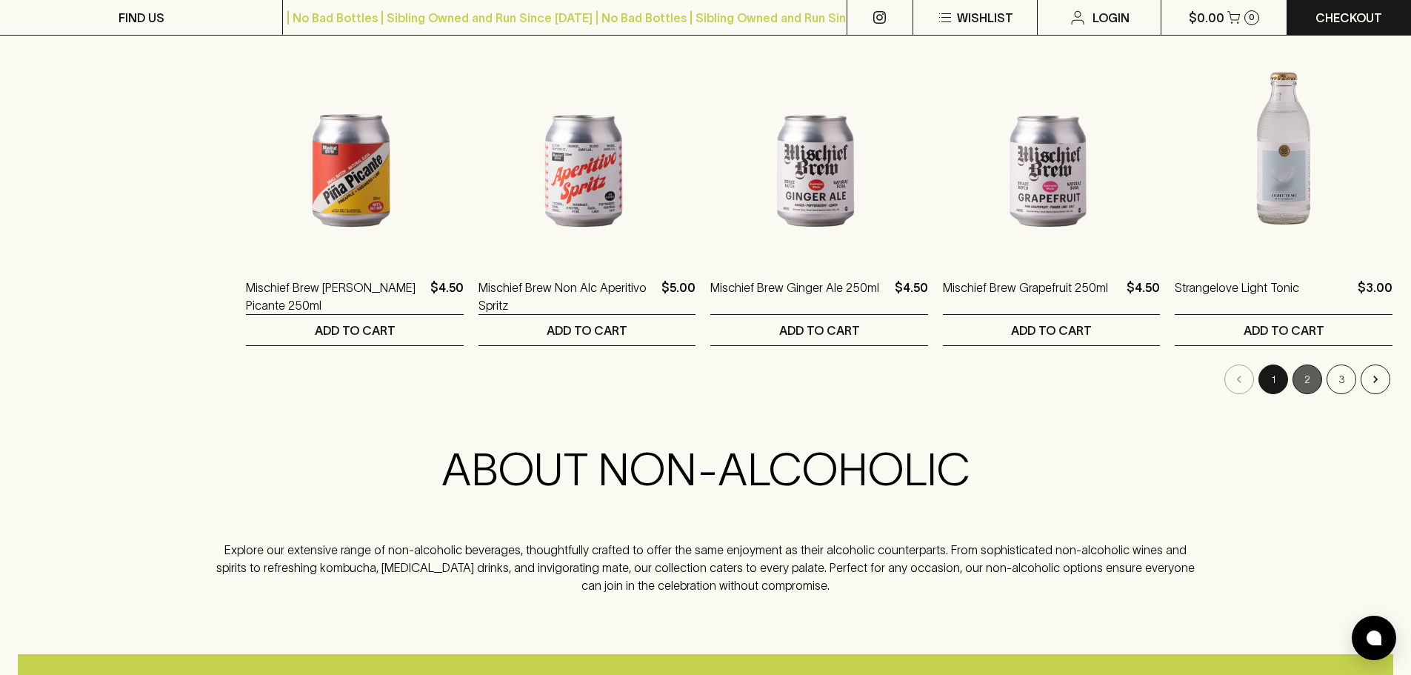
click at [1317, 383] on button "2" at bounding box center [1307, 379] width 30 height 30
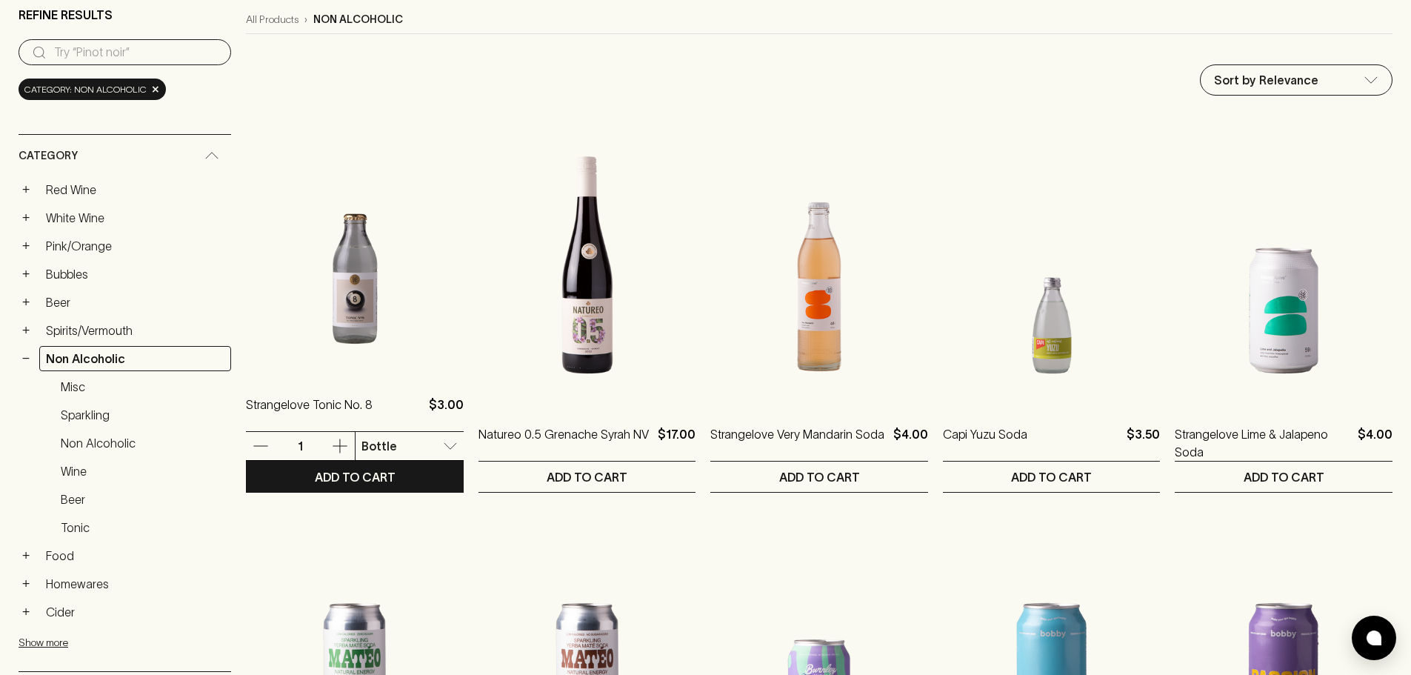
scroll to position [74, 0]
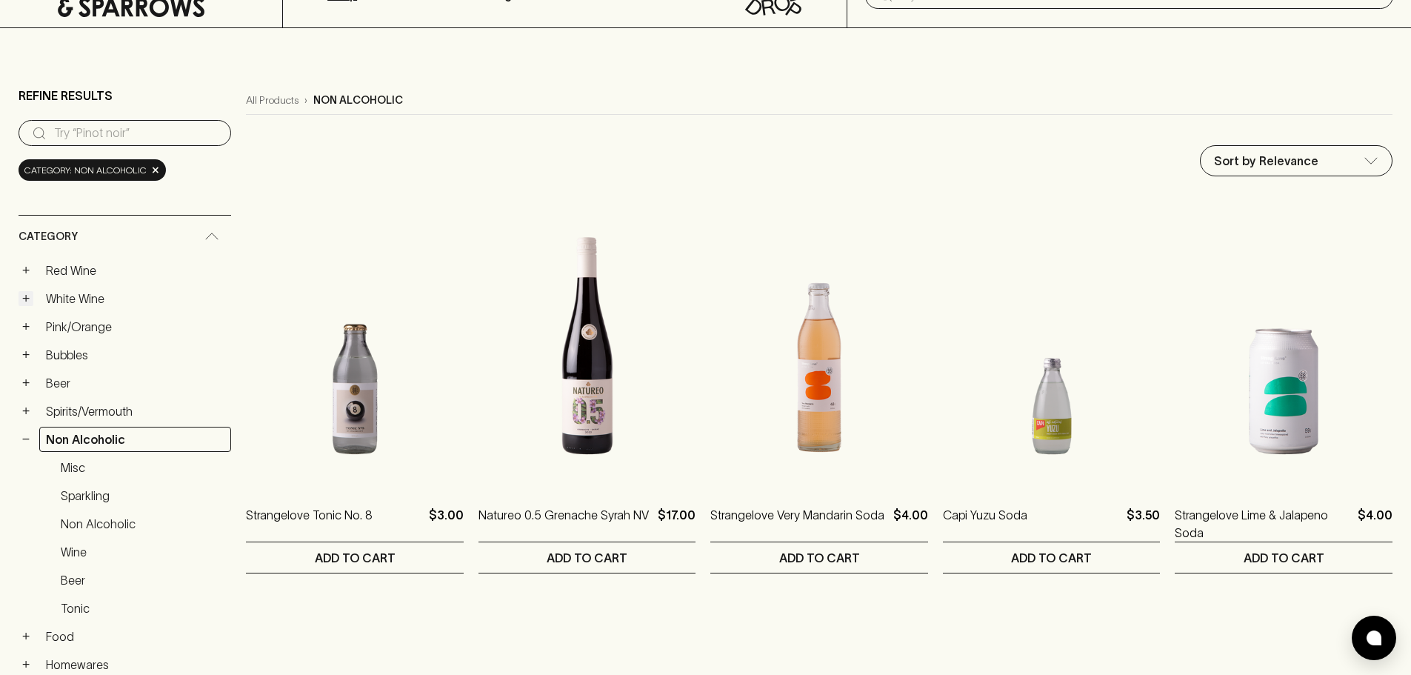
click at [32, 298] on button "+" at bounding box center [26, 298] width 15 height 15
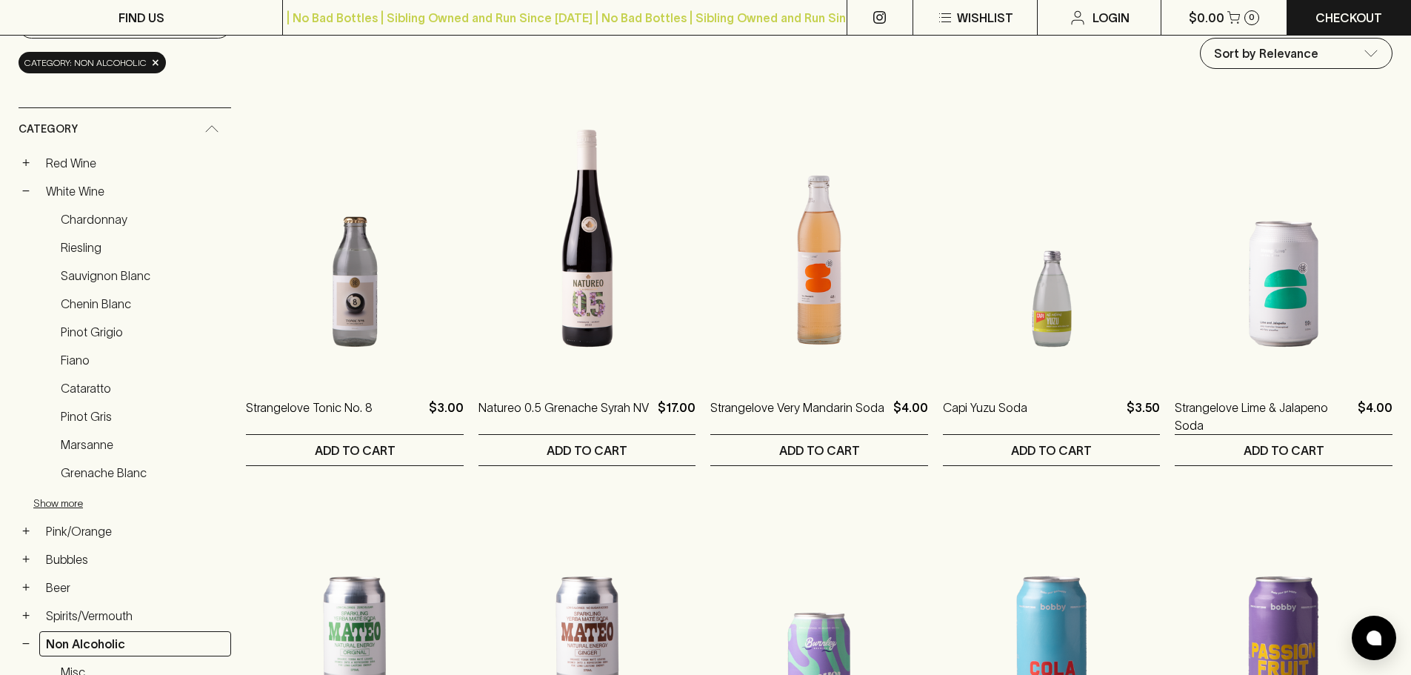
scroll to position [296, 0]
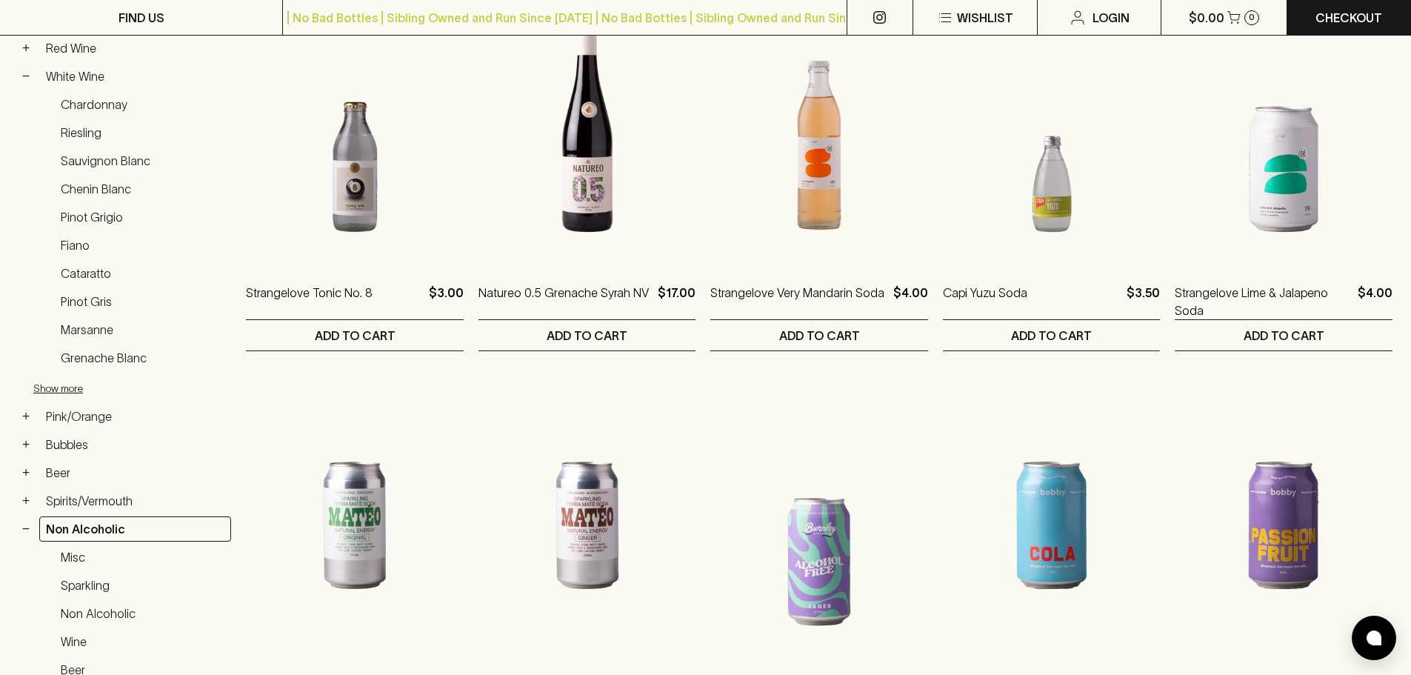
click at [36, 444] on div "+ Bubbles" at bounding box center [125, 444] width 213 height 25
click at [29, 446] on button "+" at bounding box center [26, 444] width 15 height 15
click at [76, 444] on link "Bubbles" at bounding box center [135, 444] width 192 height 25
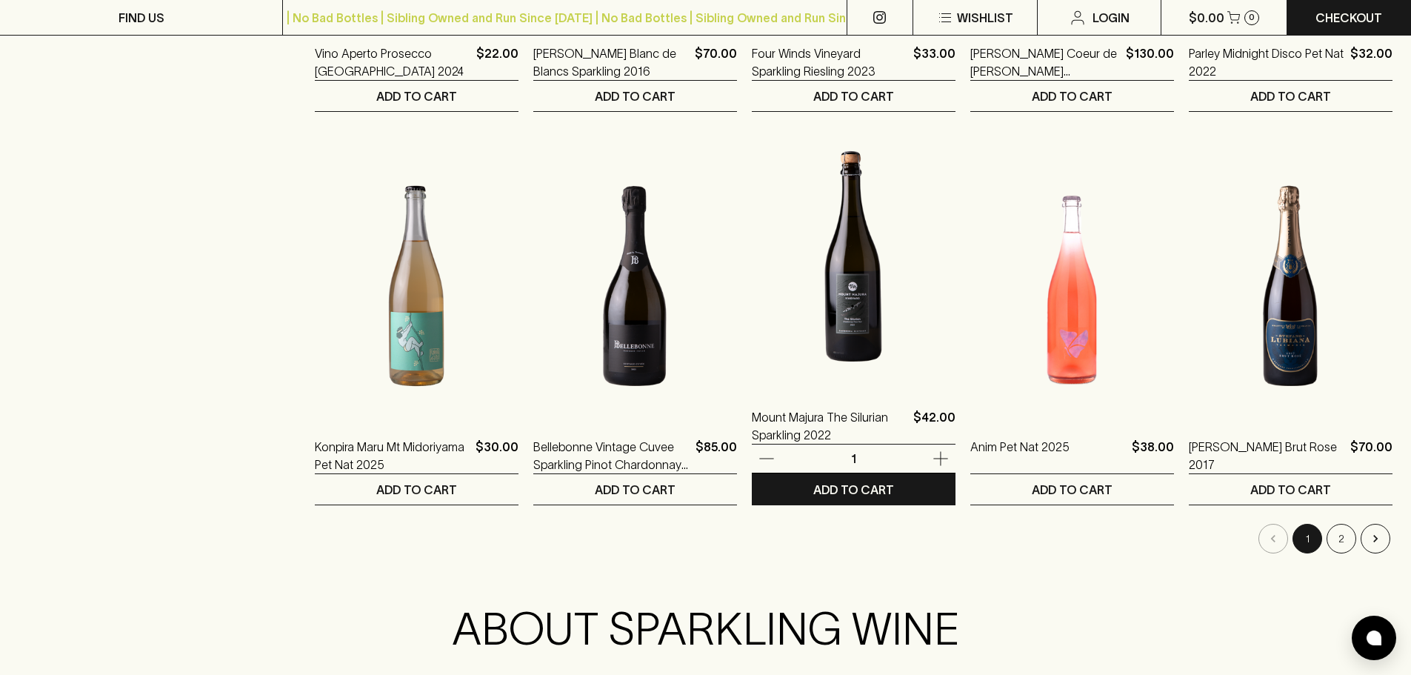
scroll to position [1333, 0]
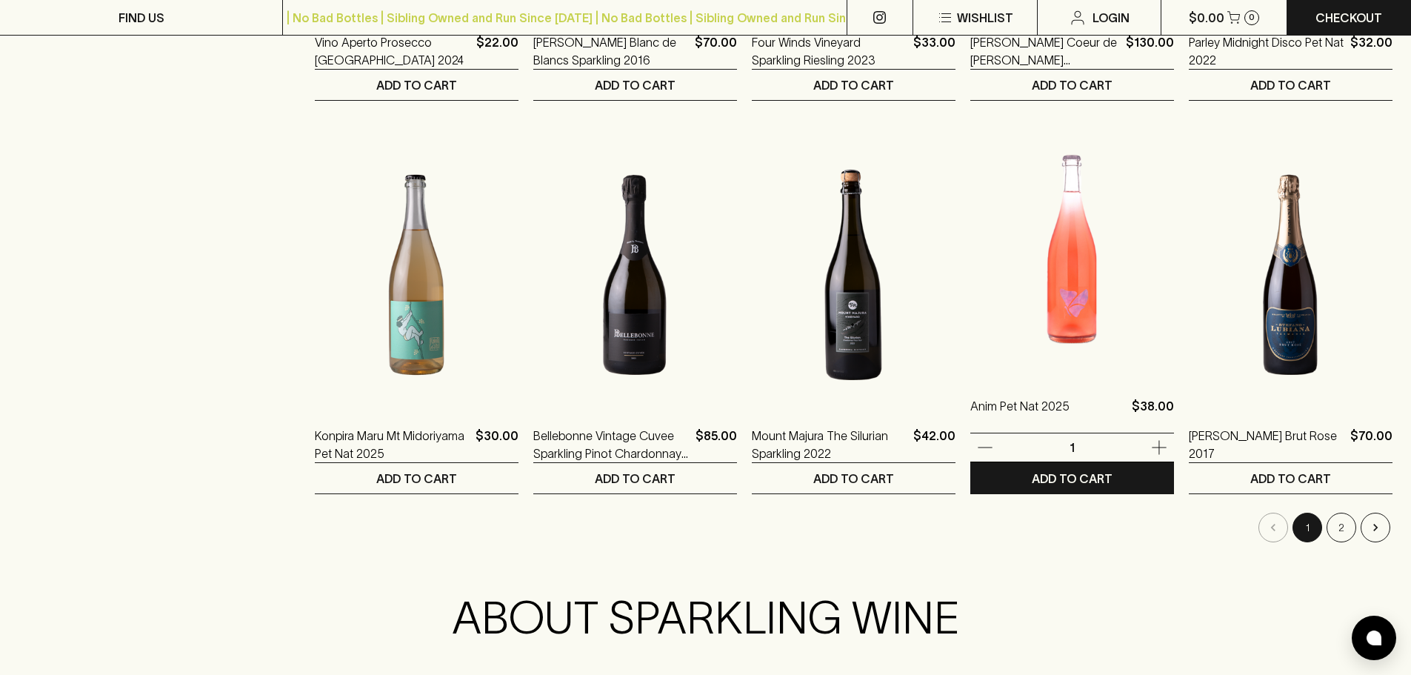
click at [1001, 361] on img at bounding box center [1072, 245] width 204 height 259
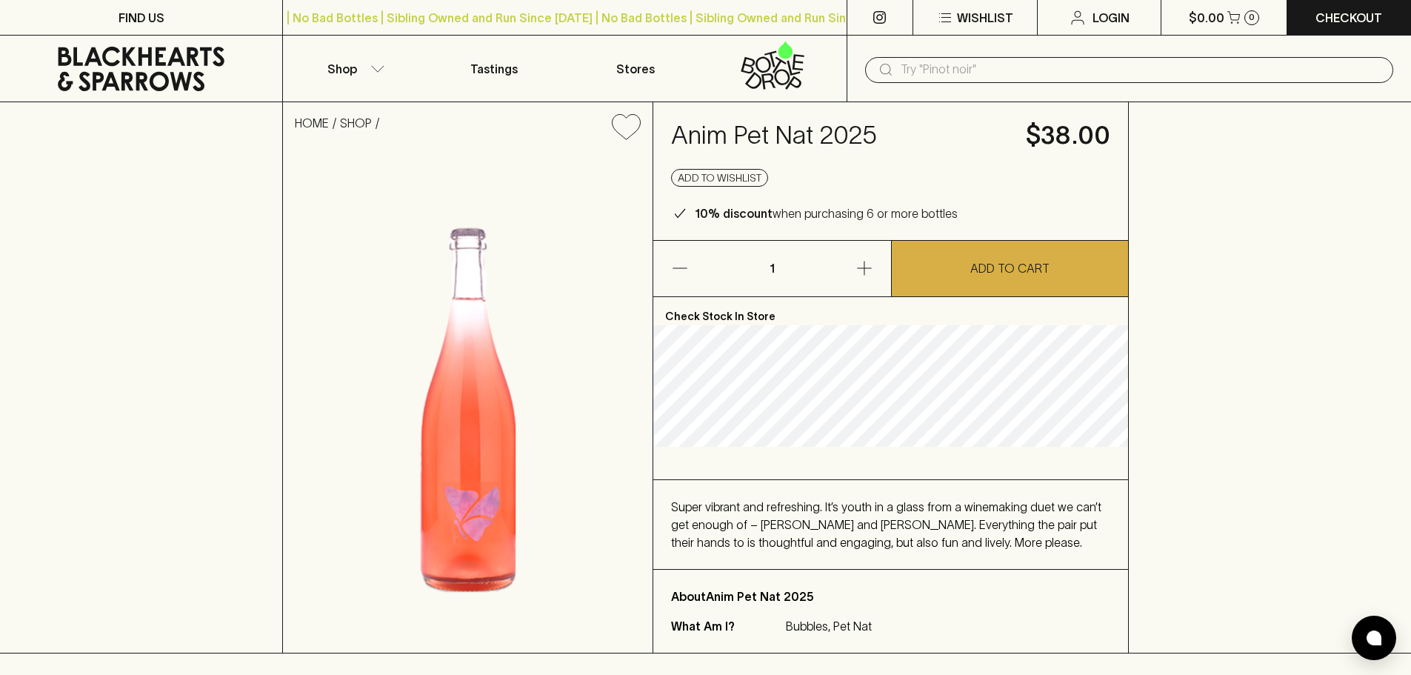
click at [700, 133] on h4 "Anim Pet Nat 2025" at bounding box center [839, 135] width 337 height 31
click at [1168, 207] on div "HOME SHOP Anim Pet Nat 2025 $38.00 Add to wishlist 10% discount when purchasing…" at bounding box center [705, 377] width 1411 height 551
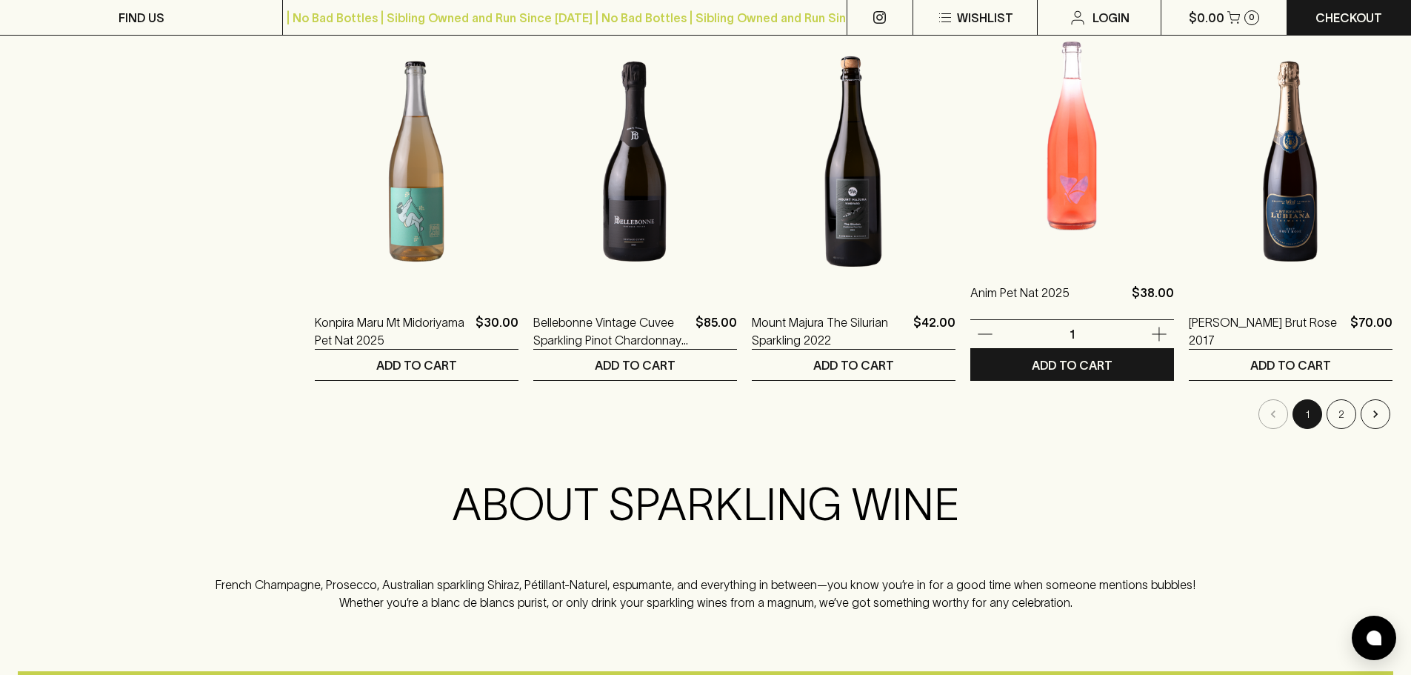
scroll to position [1481, 0]
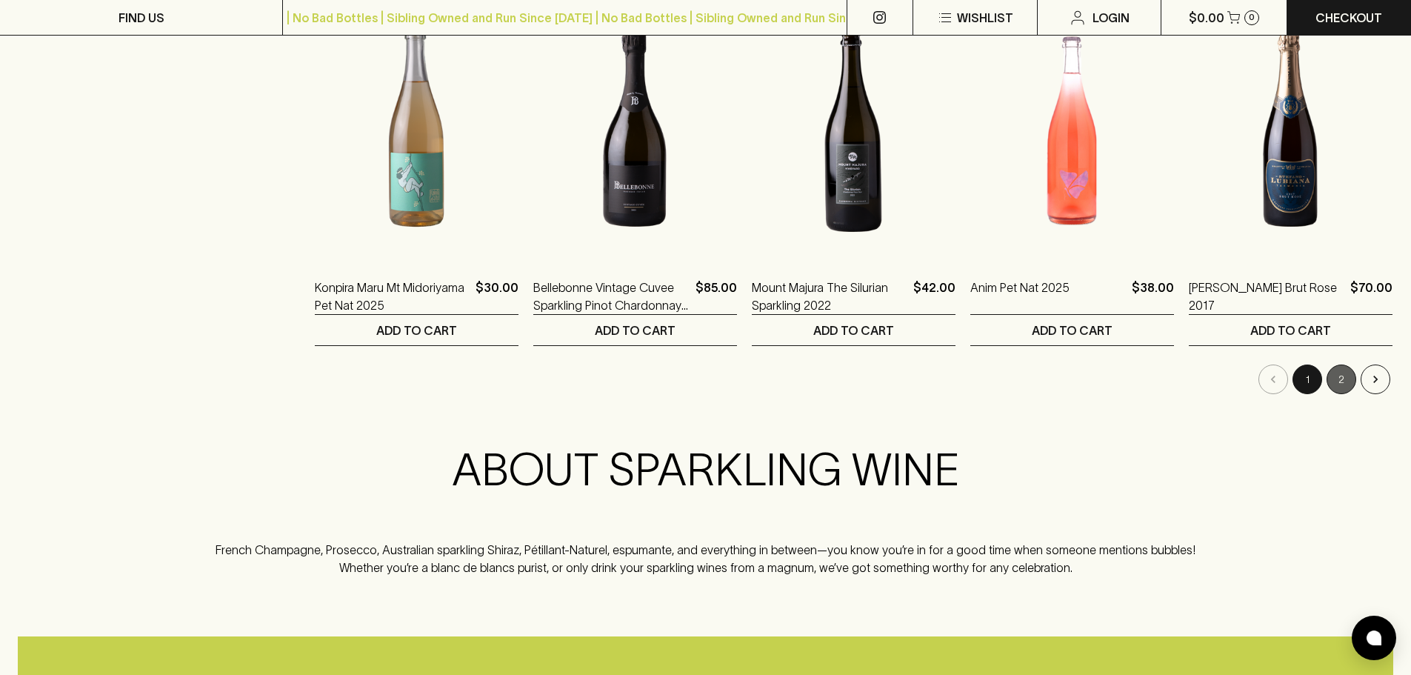
click at [1351, 372] on button "2" at bounding box center [1341, 379] width 30 height 30
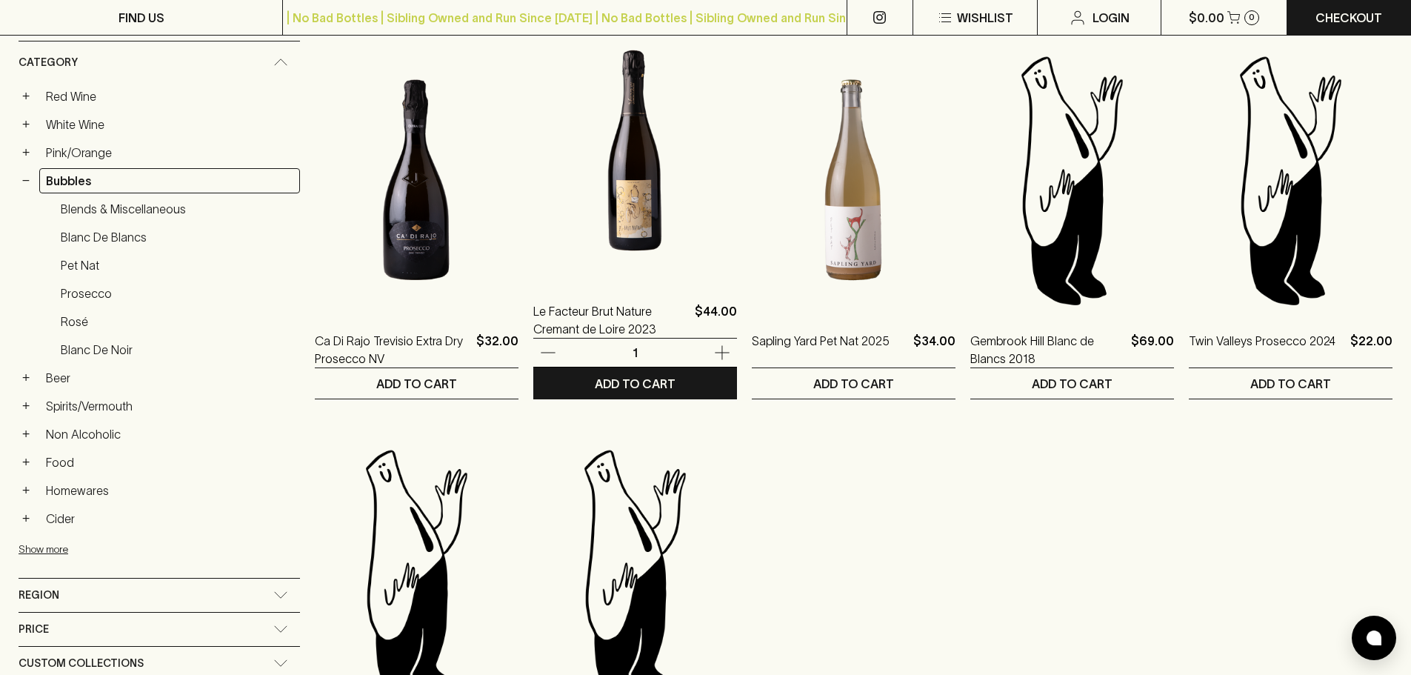
scroll to position [222, 0]
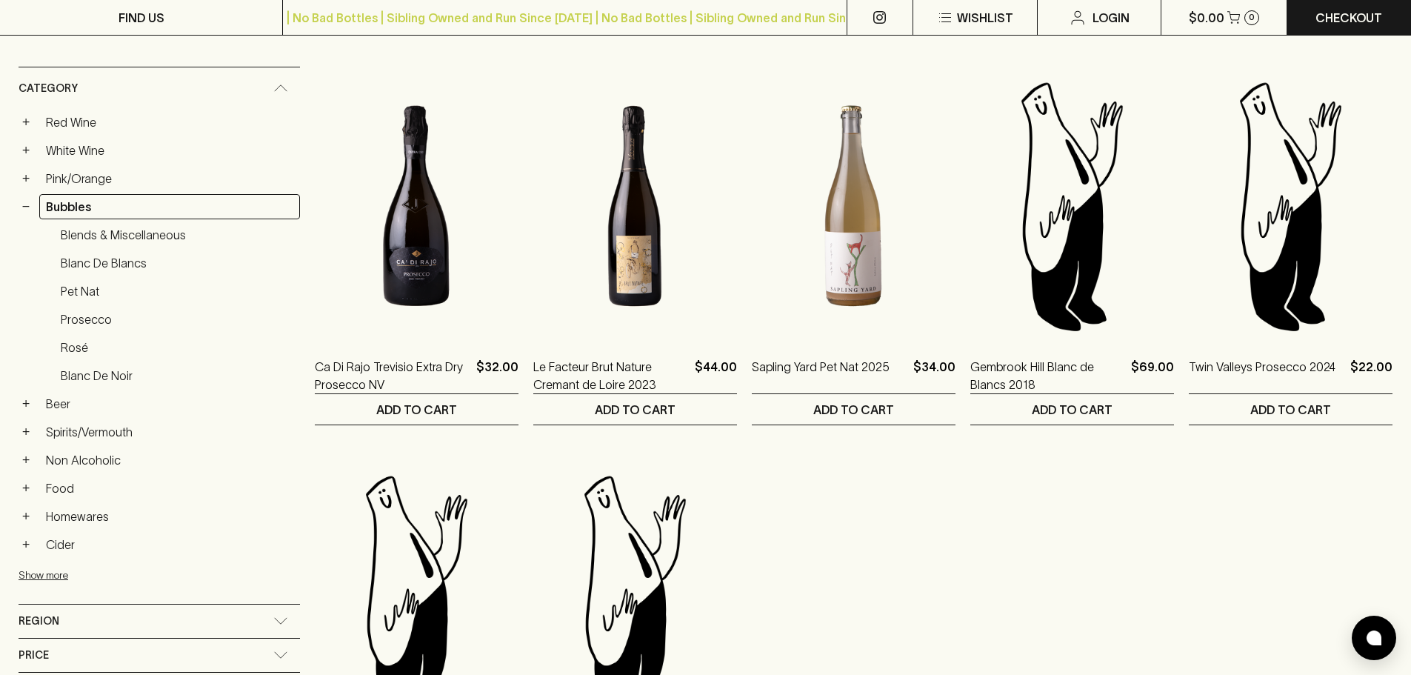
click at [67, 424] on link "Spirits/Vermouth" at bounding box center [169, 431] width 261 height 25
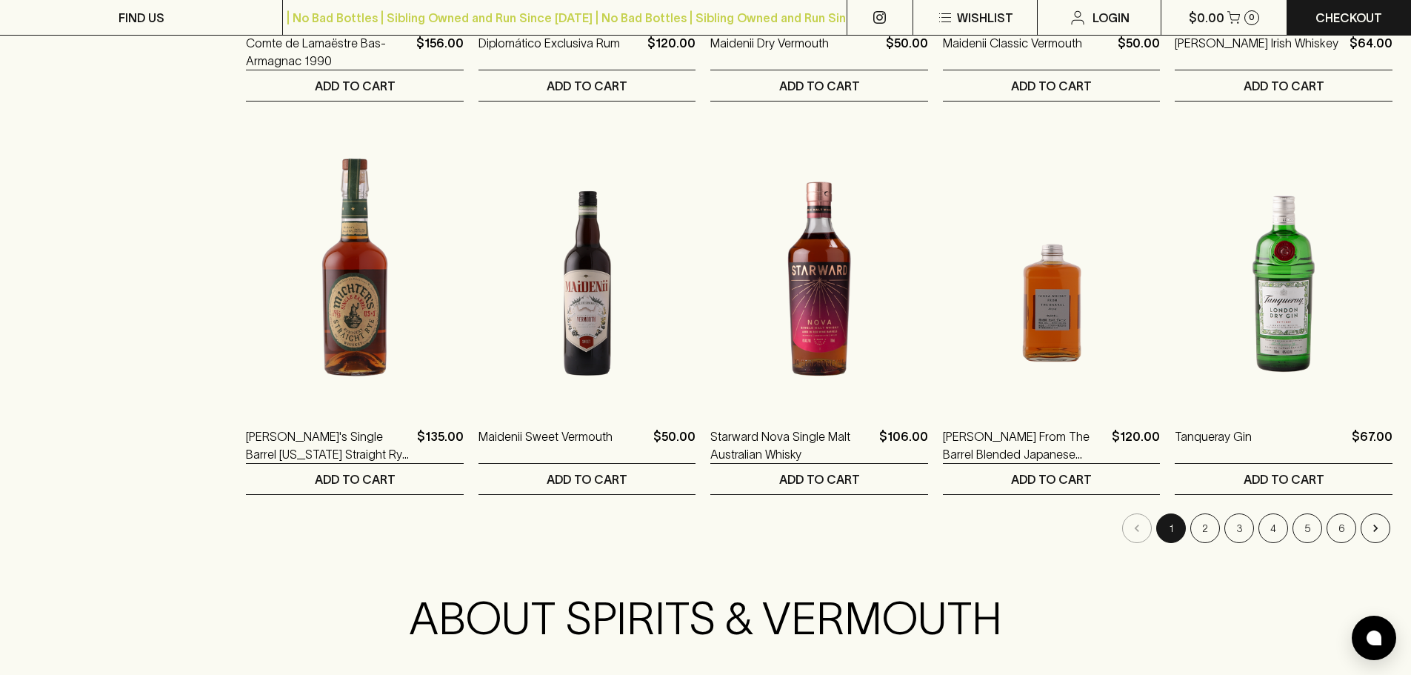
scroll to position [1333, 0]
click at [1210, 520] on button "2" at bounding box center [1205, 527] width 30 height 30
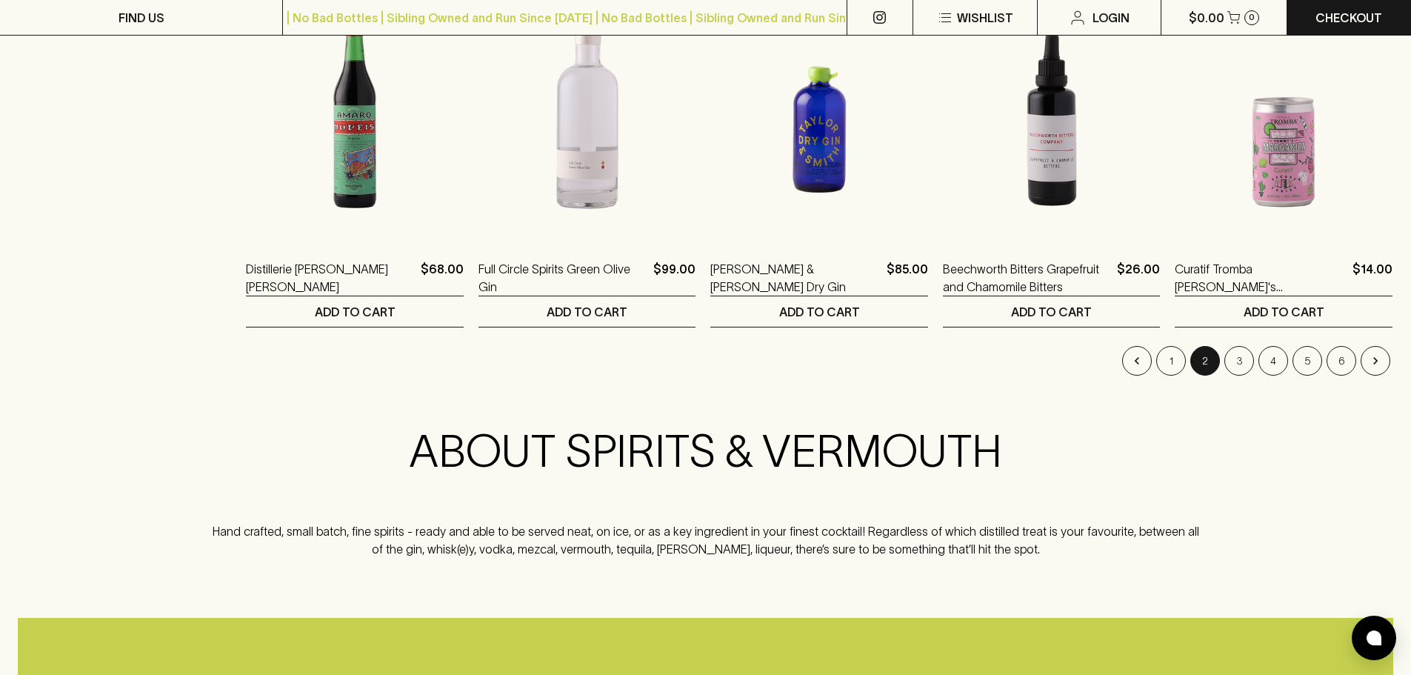
scroll to position [1555, 0]
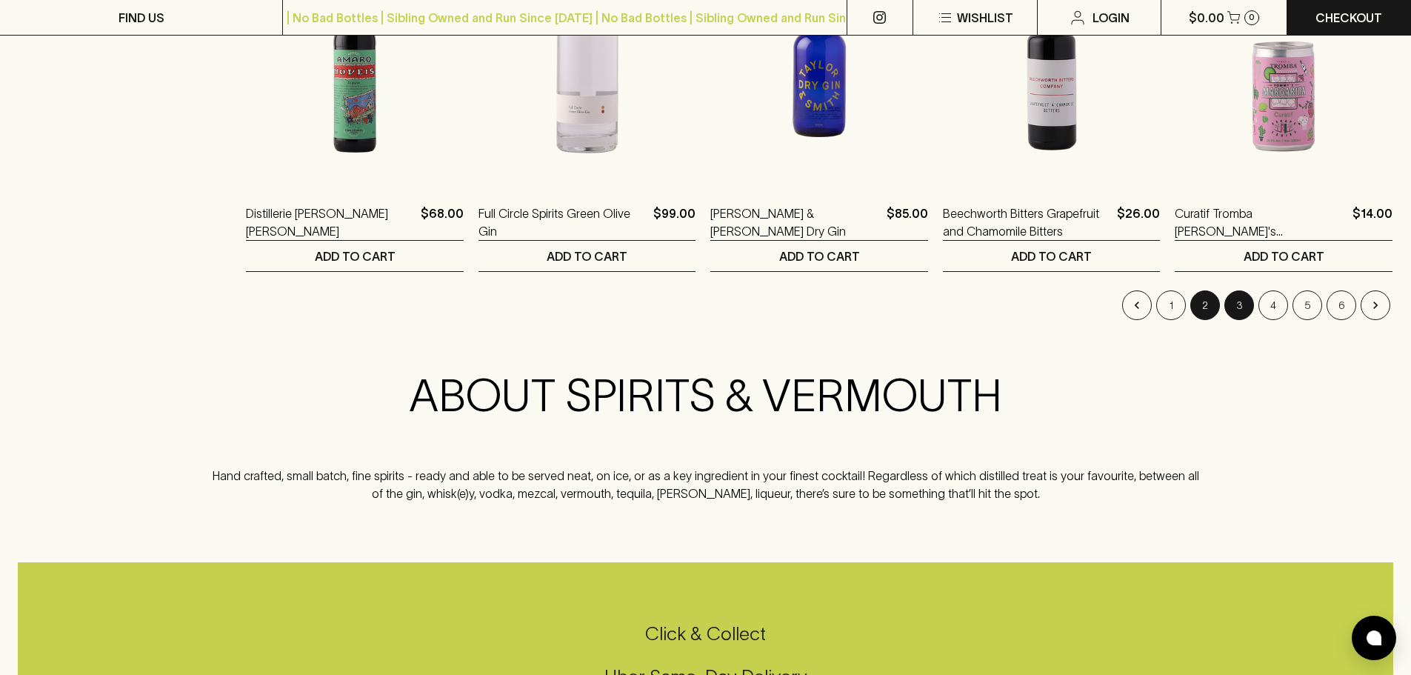
click at [1248, 312] on button "3" at bounding box center [1239, 305] width 30 height 30
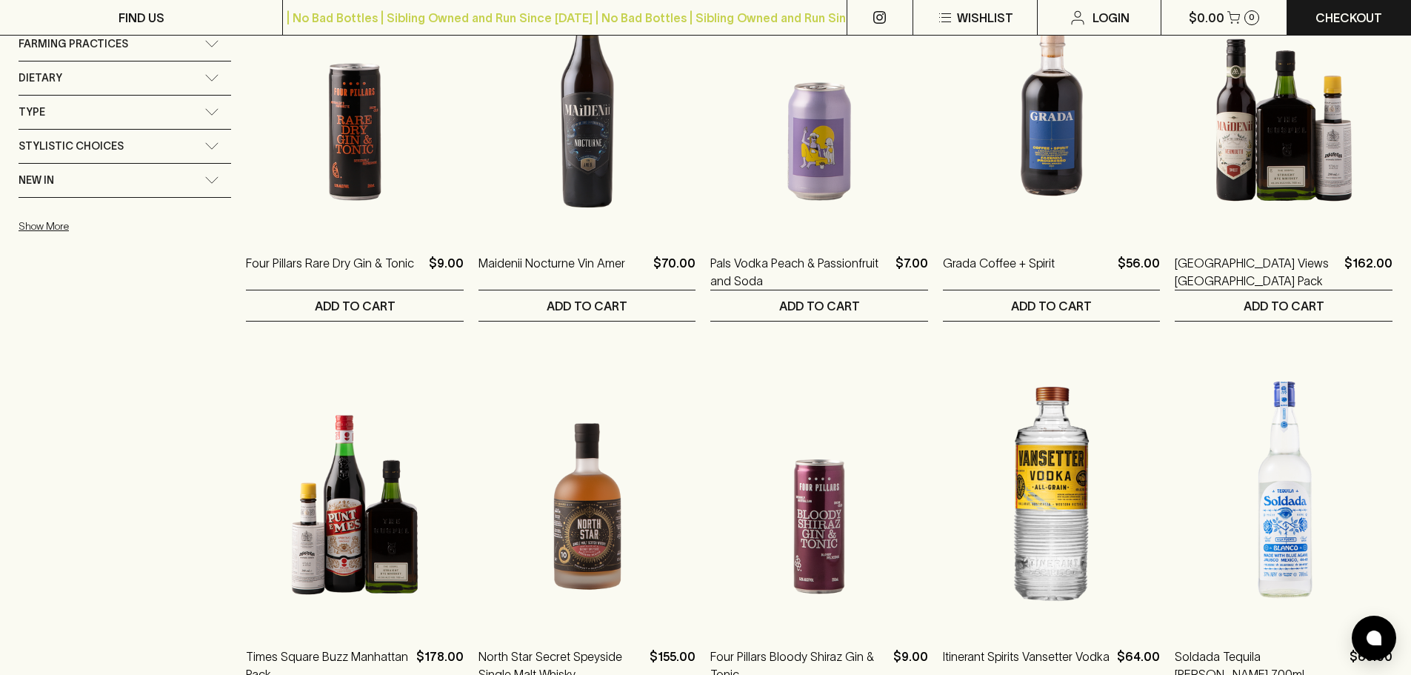
scroll to position [1259, 0]
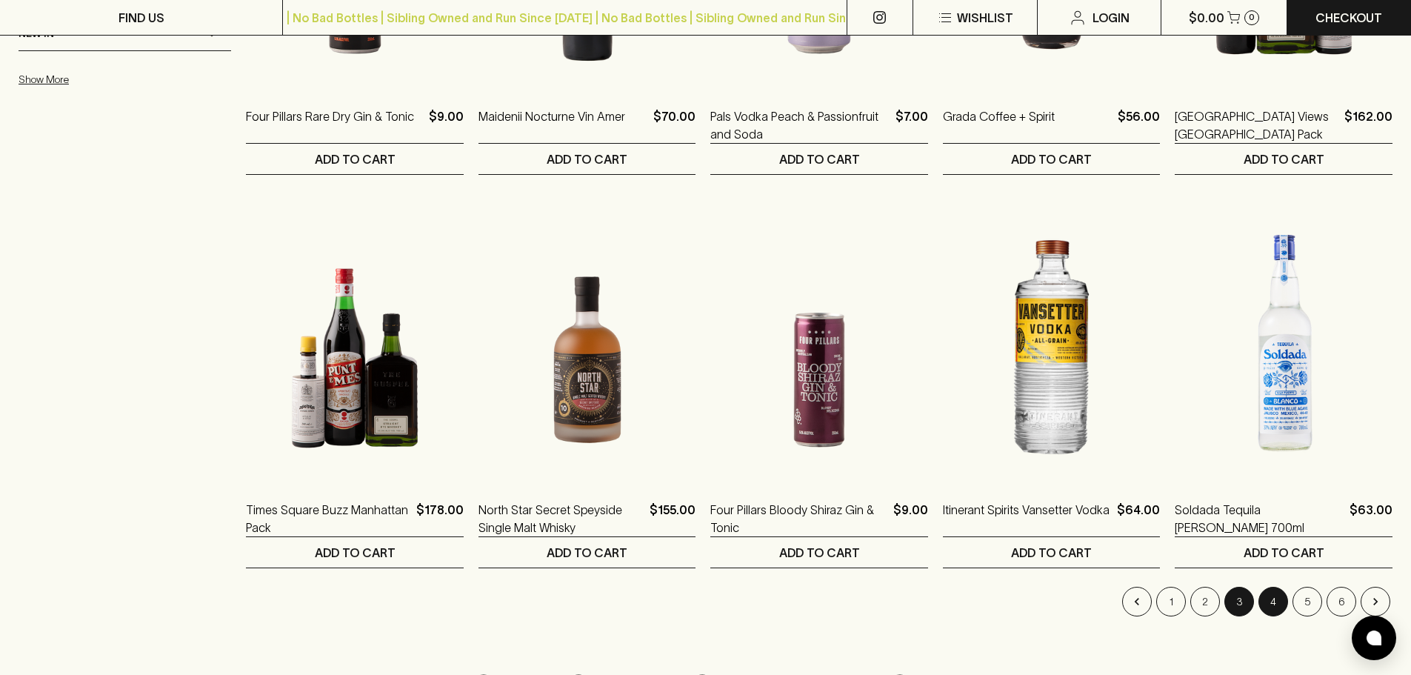
click at [1272, 604] on button "4" at bounding box center [1273, 601] width 30 height 30
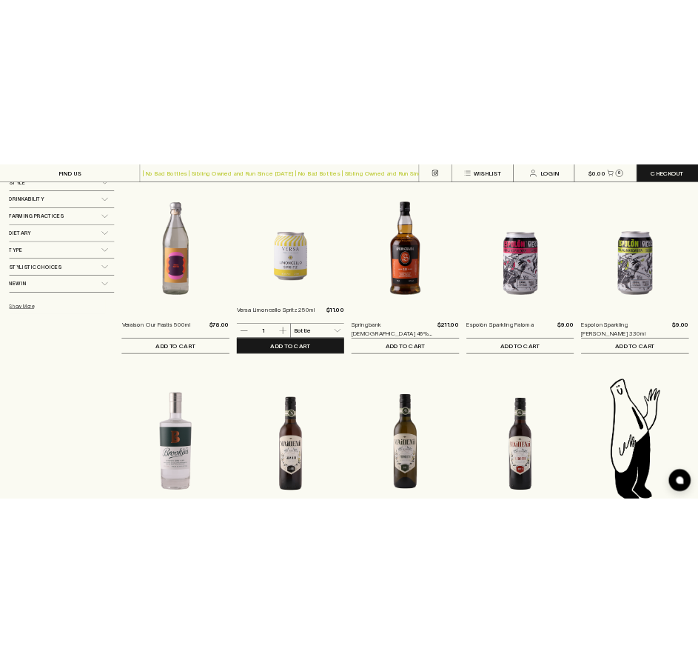
scroll to position [1111, 0]
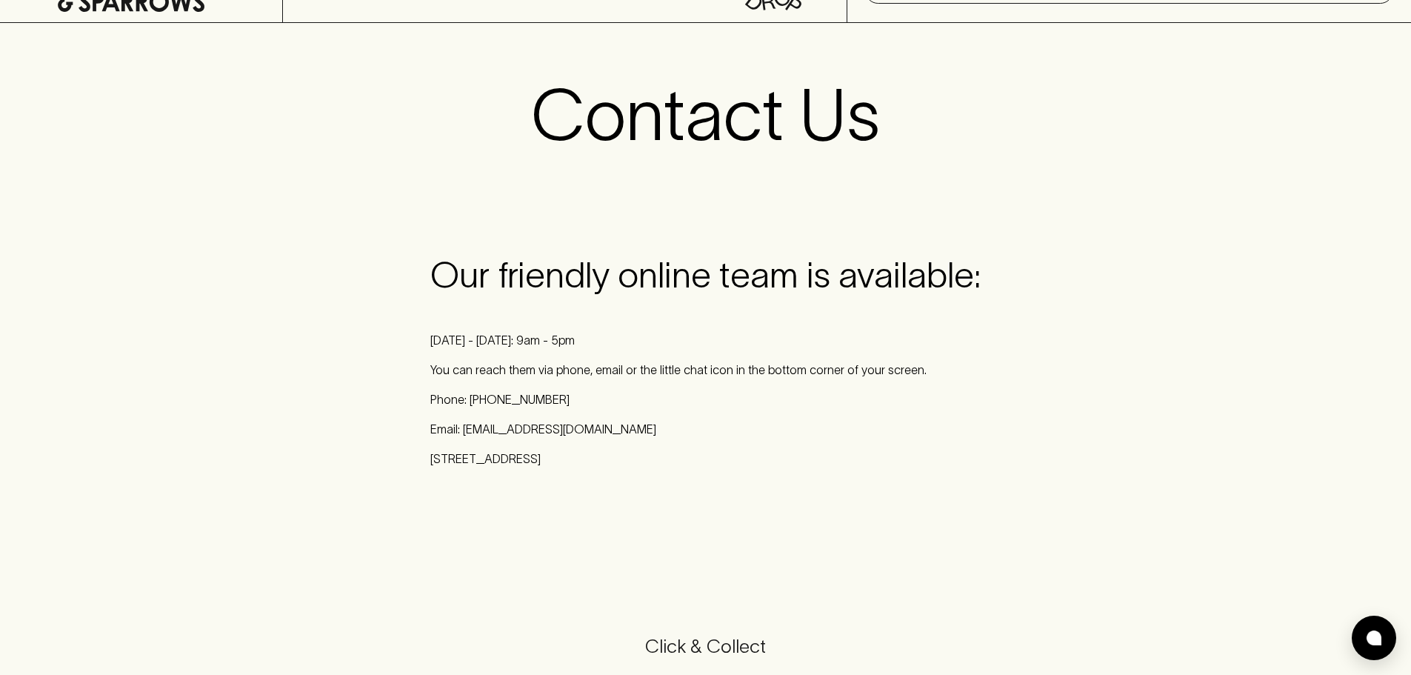
scroll to position [74, 0]
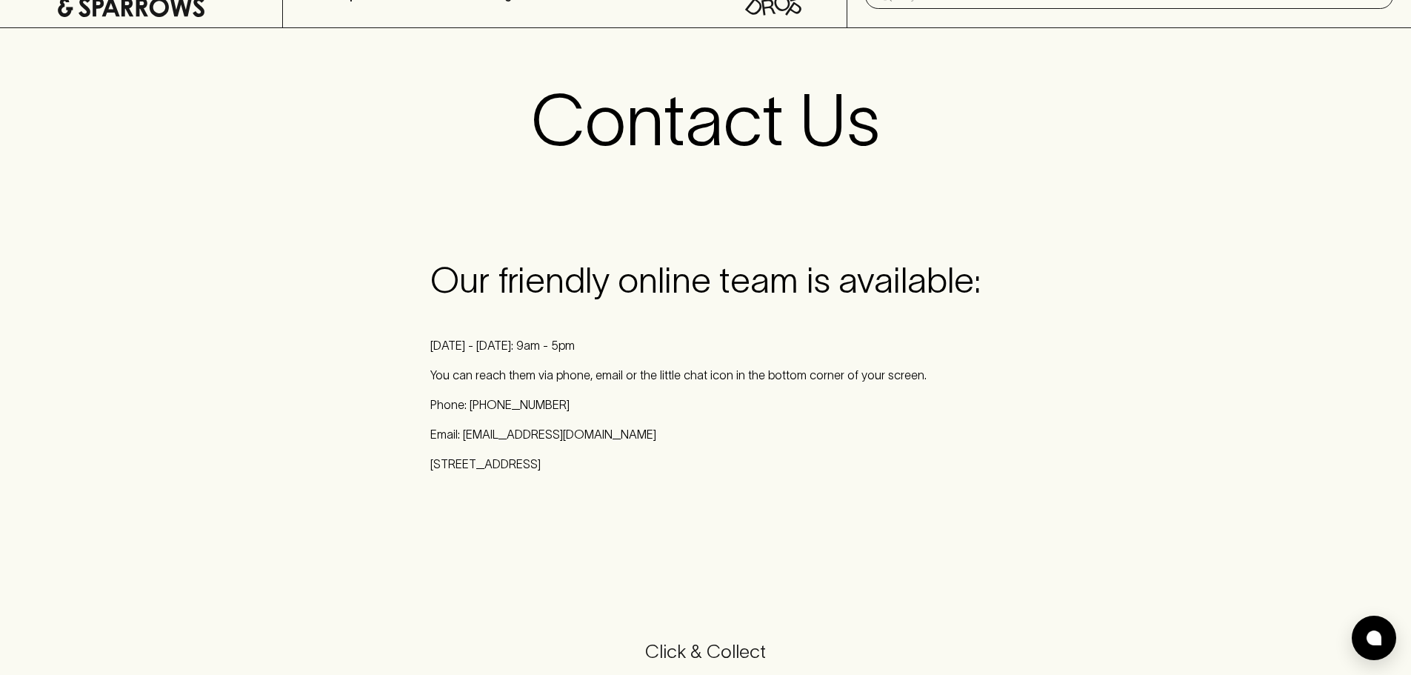
click at [790, 395] on div "Our friendly online team is available: [DATE] - [DATE]: 9am - 5pm You can reach…" at bounding box center [705, 365] width 550 height 213
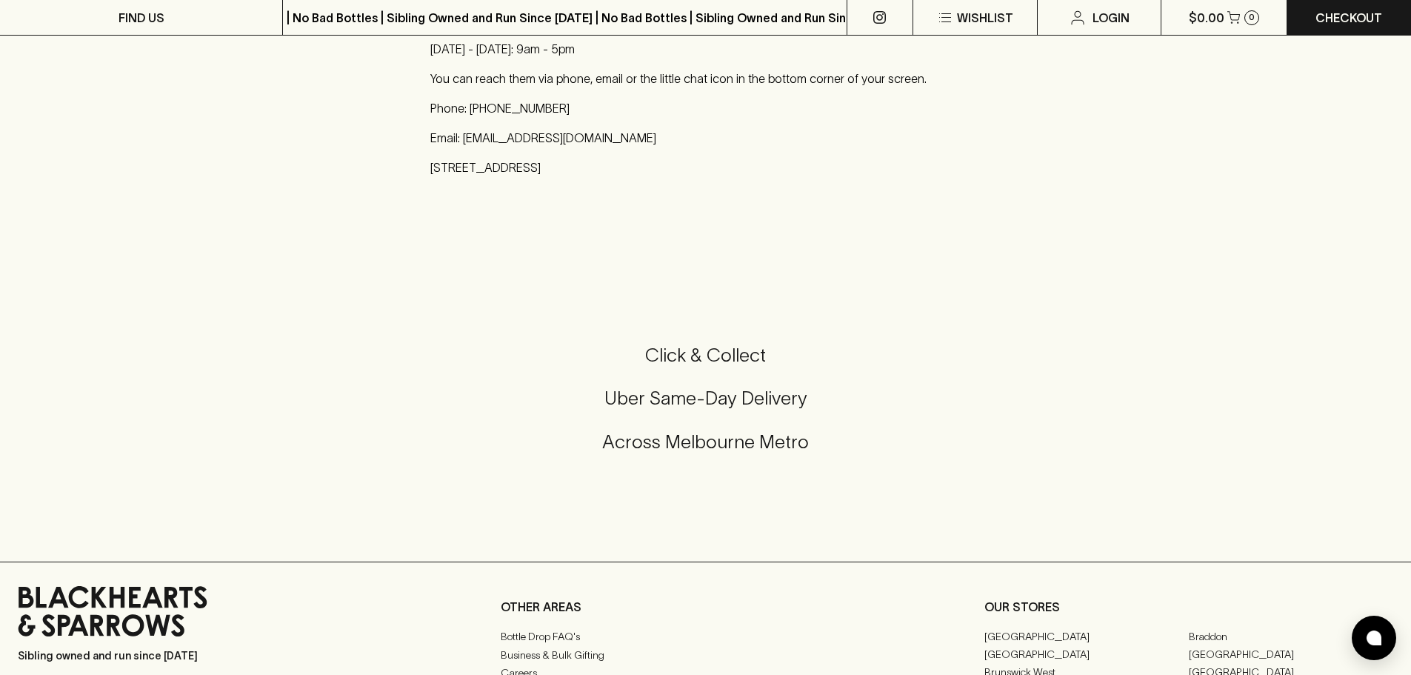
drag, startPoint x: 1373, startPoint y: 646, endPoint x: 1357, endPoint y: 634, distance: 20.6
click at [1374, 647] on div at bounding box center [1373, 637] width 44 height 44
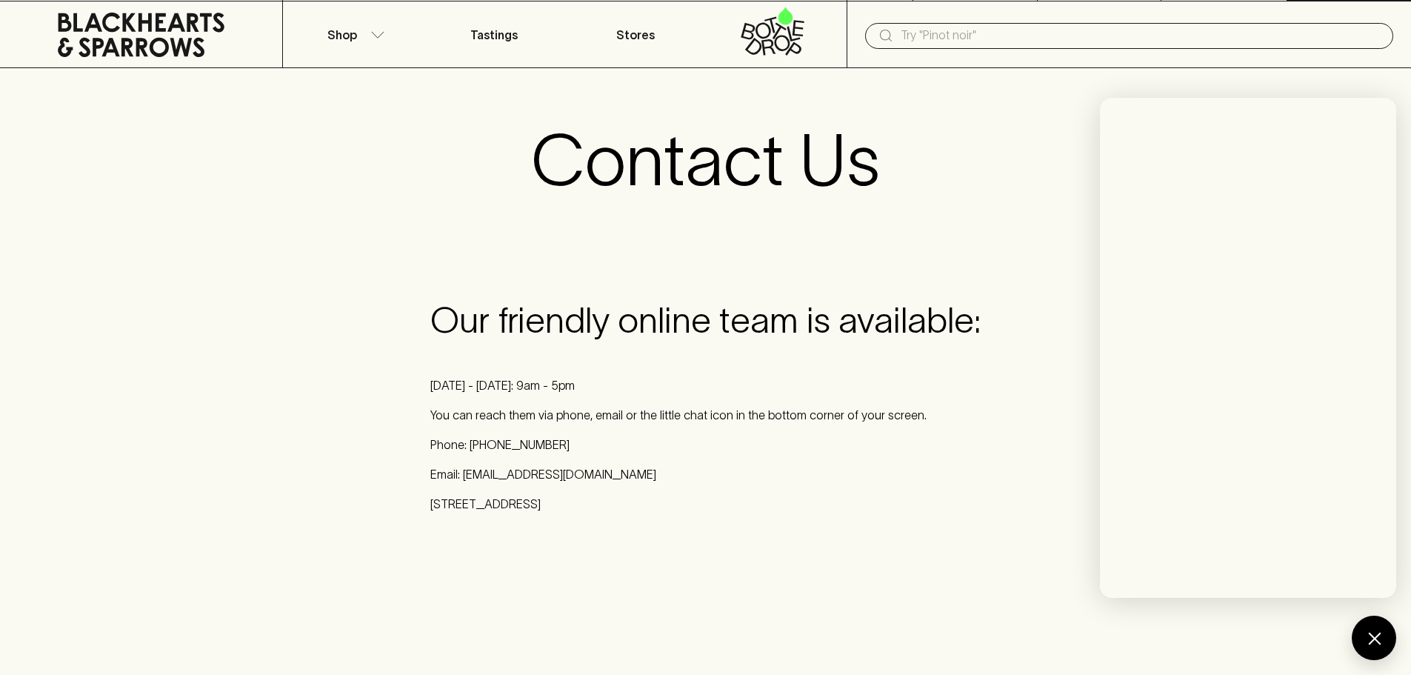
scroll to position [0, 0]
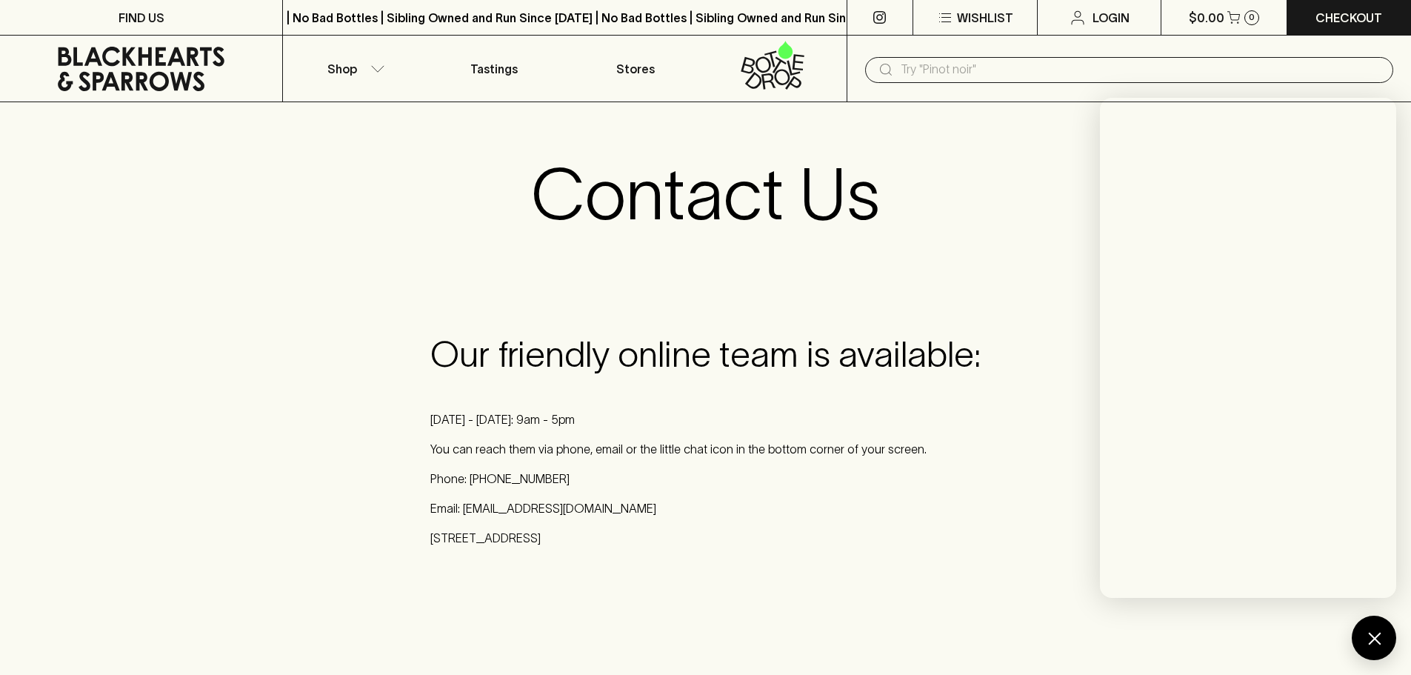
click at [431, 327] on div "Our friendly online team is available: [DATE] - [DATE]: 9am - 5pm You can reach…" at bounding box center [705, 445] width 574 height 249
click at [370, 73] on button "Shop" at bounding box center [353, 69] width 141 height 66
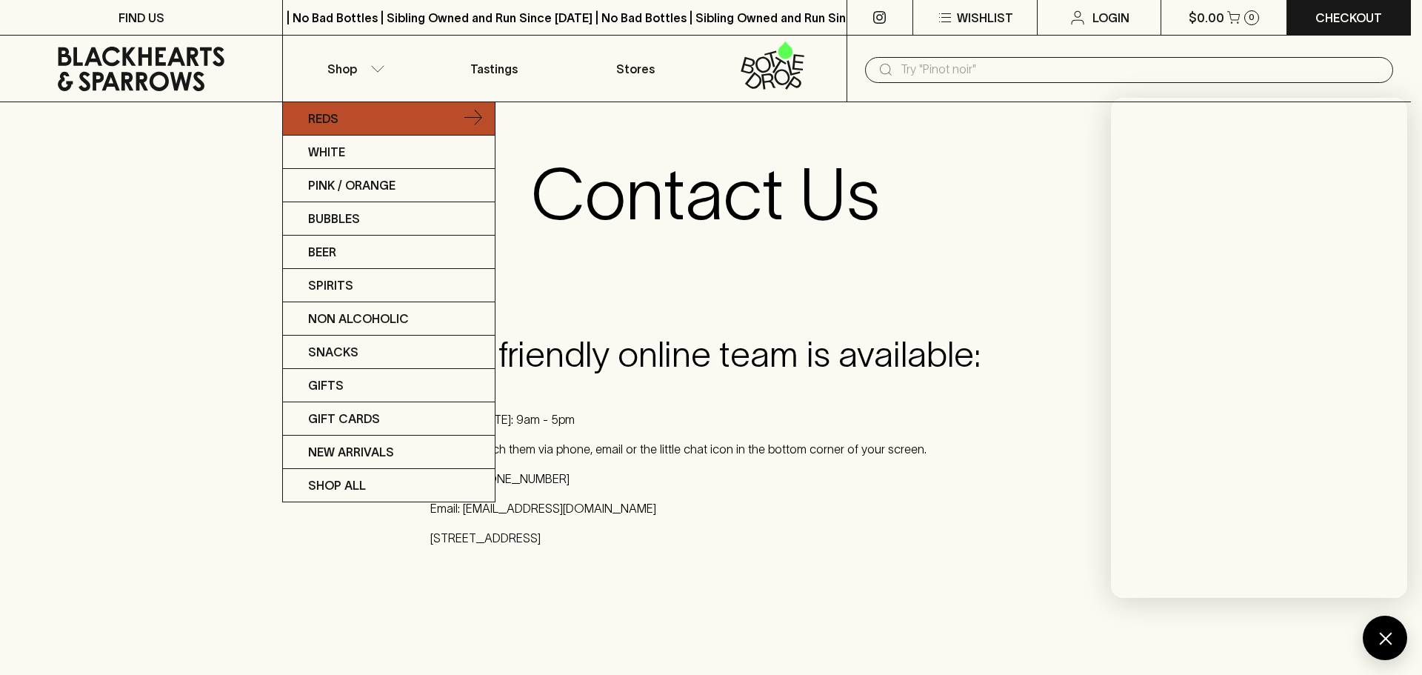
click at [345, 127] on link "Reds" at bounding box center [389, 118] width 212 height 33
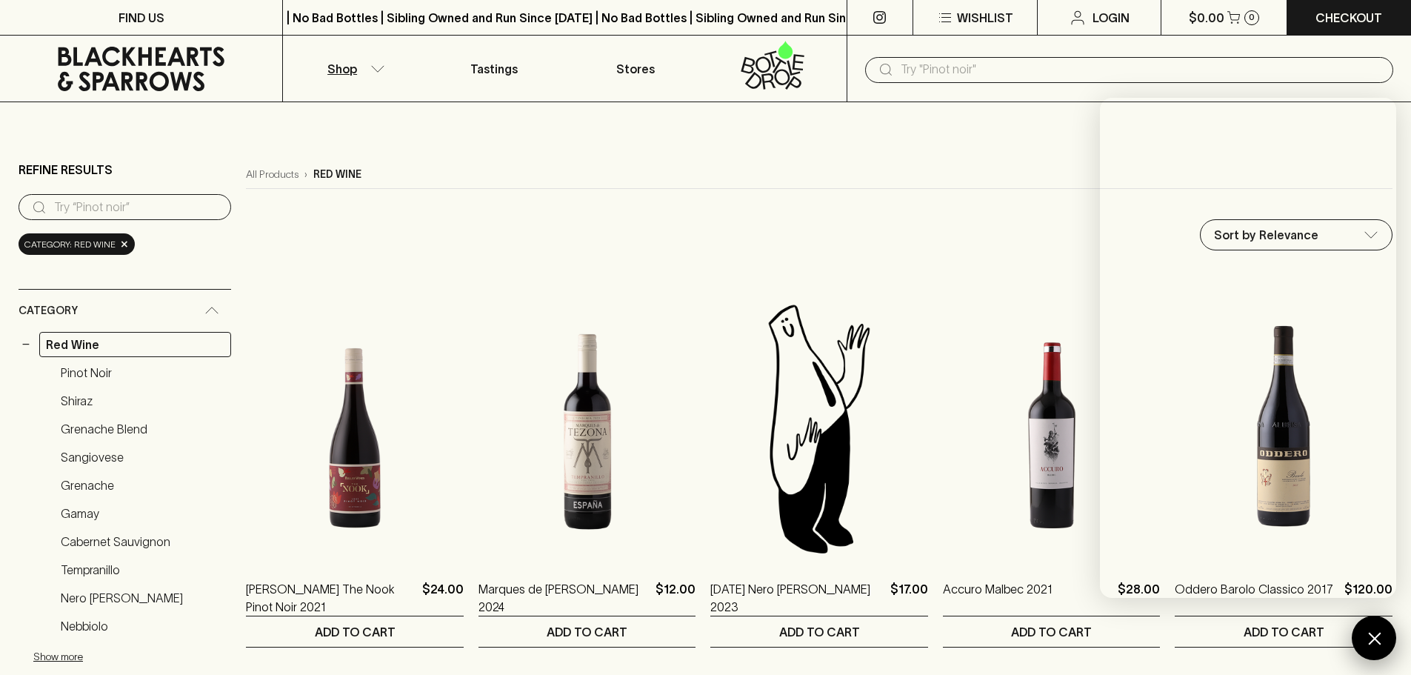
click at [1381, 623] on div at bounding box center [1373, 637] width 44 height 44
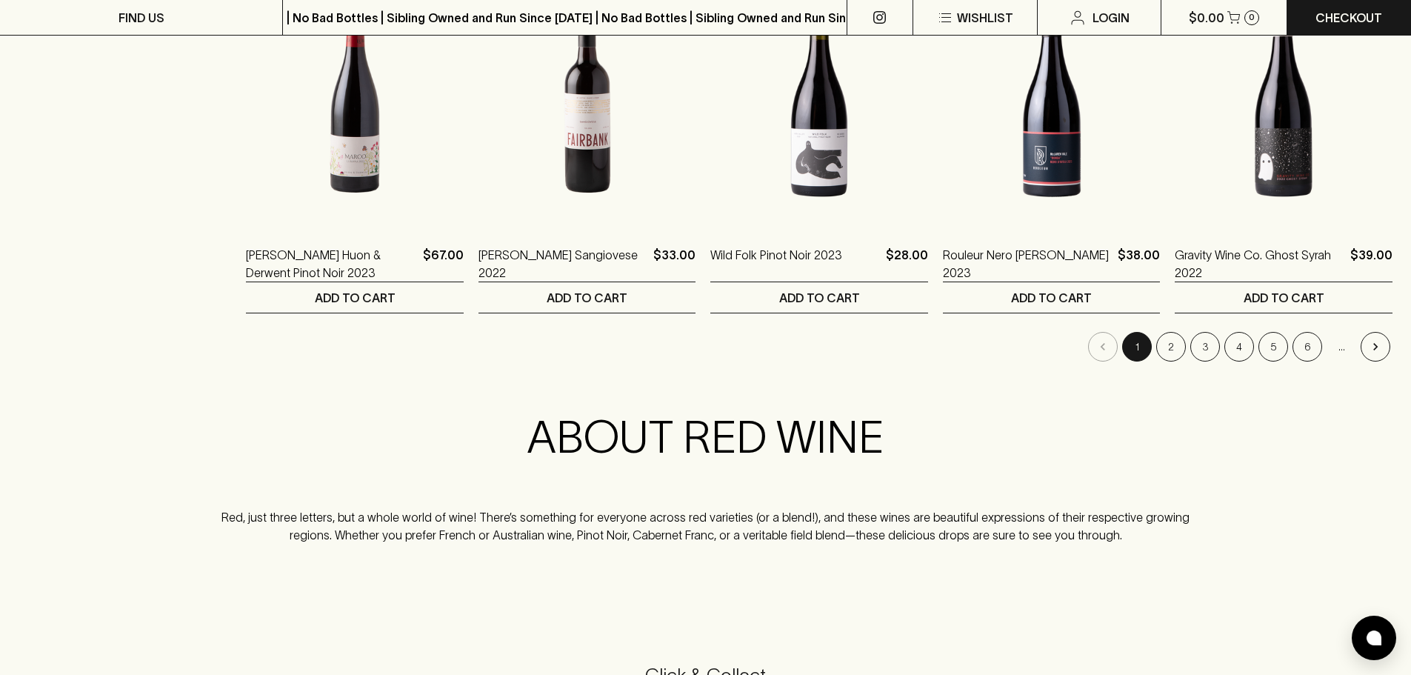
scroll to position [1555, 0]
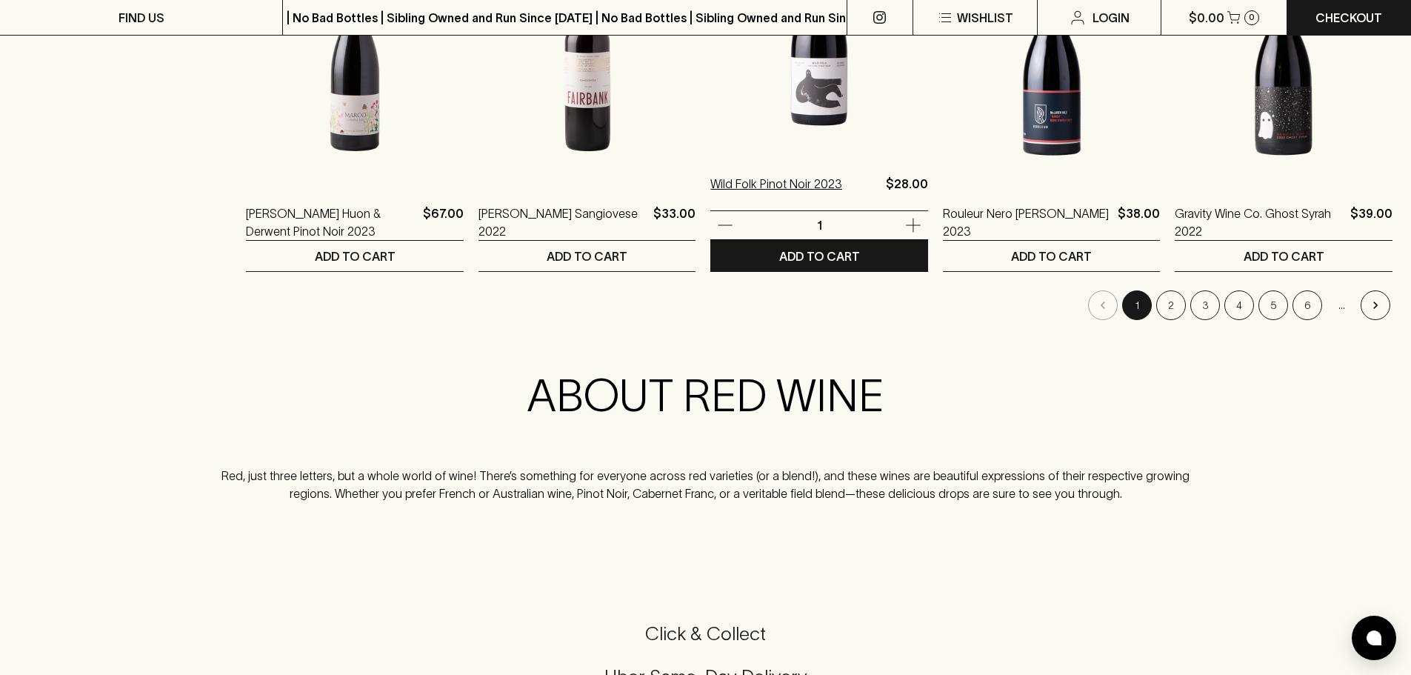
click at [739, 184] on p "Wild Folk Pinot Noir 2023" at bounding box center [776, 193] width 132 height 36
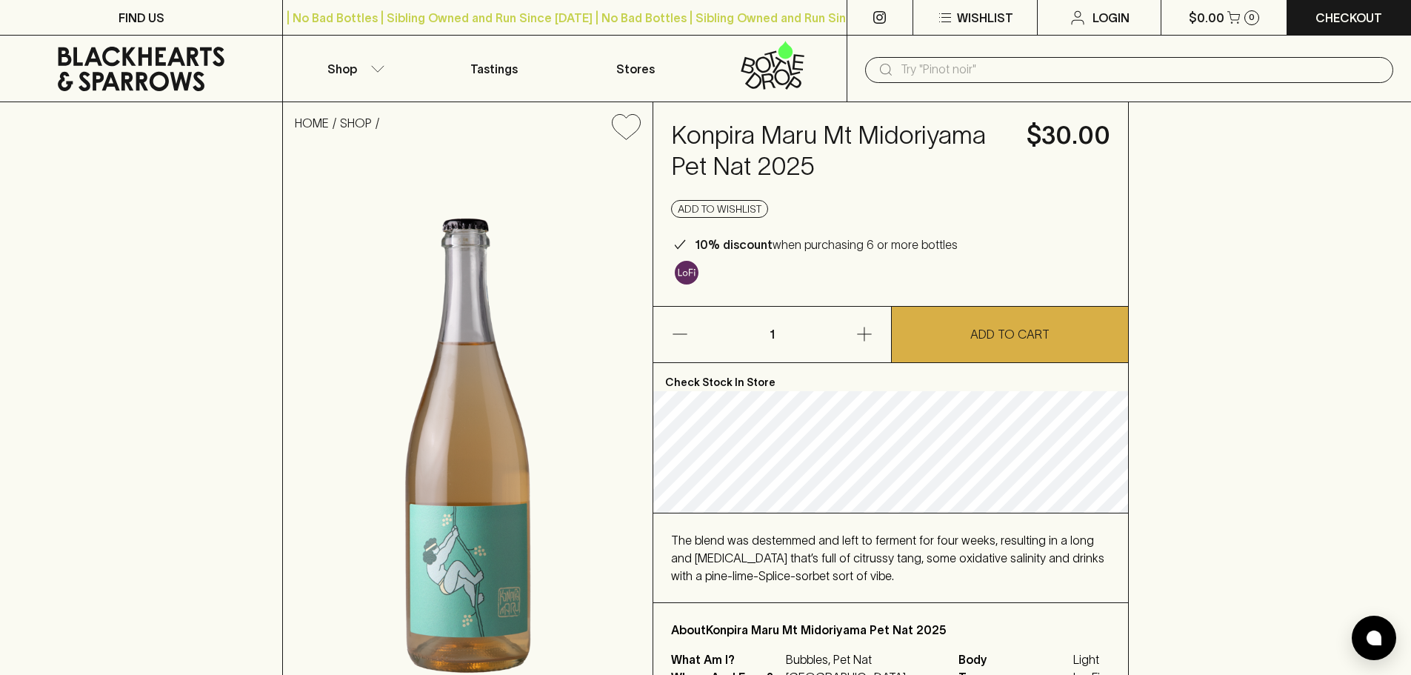
click at [705, 144] on h4 "Konpira Maru Mt Midoriyama Pet Nat 2025" at bounding box center [840, 151] width 338 height 62
